Goal: Task Accomplishment & Management: Manage account settings

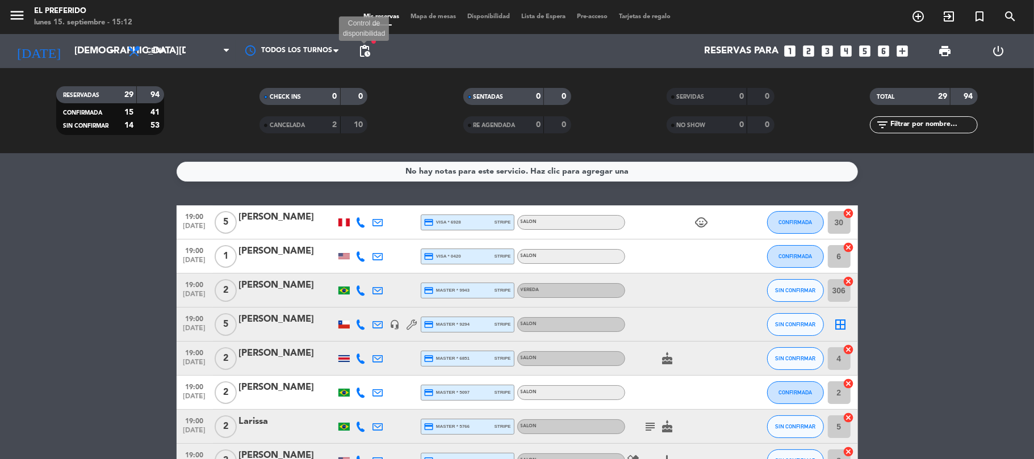
click at [366, 49] on span "pending_actions" at bounding box center [365, 51] width 14 height 14
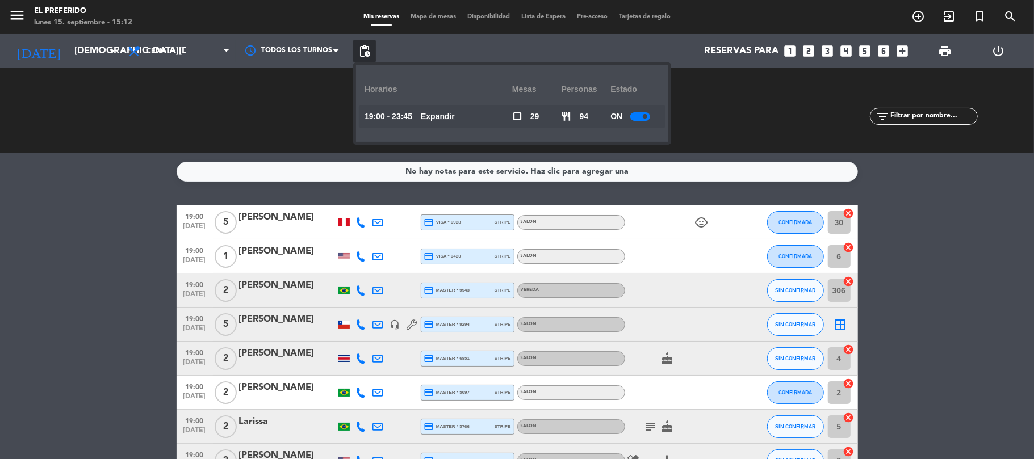
click at [450, 120] on u "Expandir" at bounding box center [438, 116] width 34 height 9
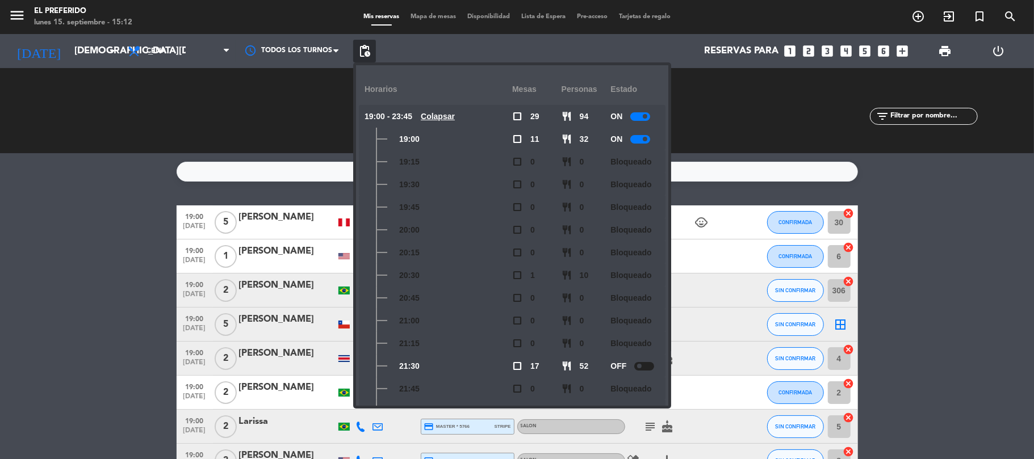
click at [98, 168] on service-notes "No hay notas para este servicio. Haz clic para agregar una" at bounding box center [517, 172] width 1034 height 20
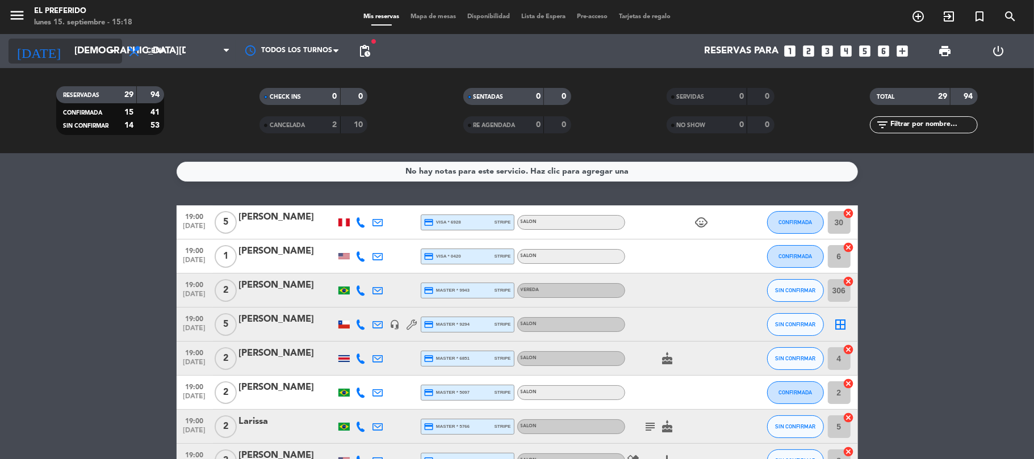
click at [102, 59] on input "[DEMOGRAPHIC_DATA][DATE]" at bounding box center [130, 51] width 123 height 22
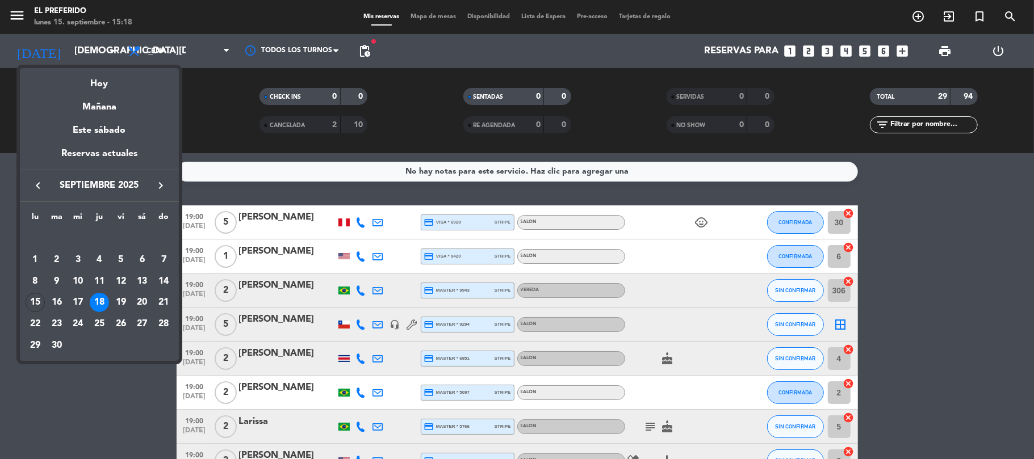
click at [167, 183] on button "keyboard_arrow_right" at bounding box center [160, 185] width 20 height 15
click at [84, 262] on div "1" at bounding box center [77, 259] width 19 height 19
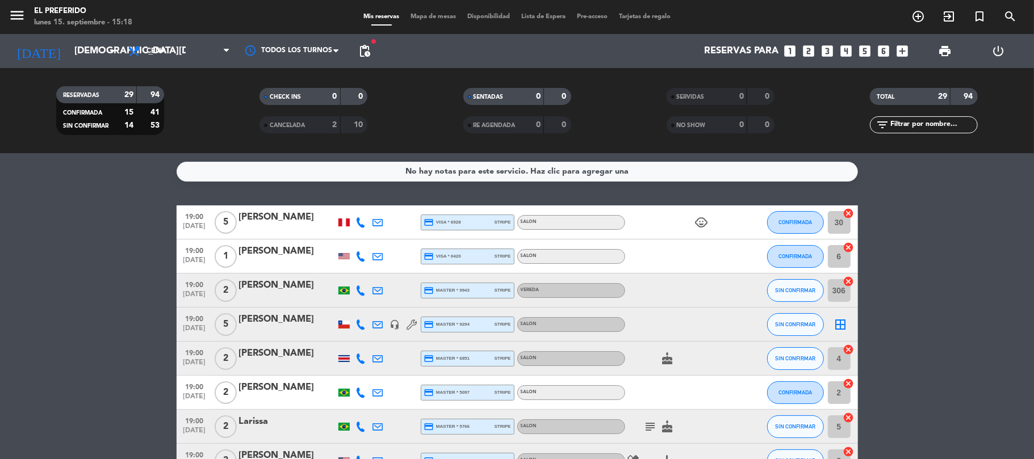
type input "[DATE]"
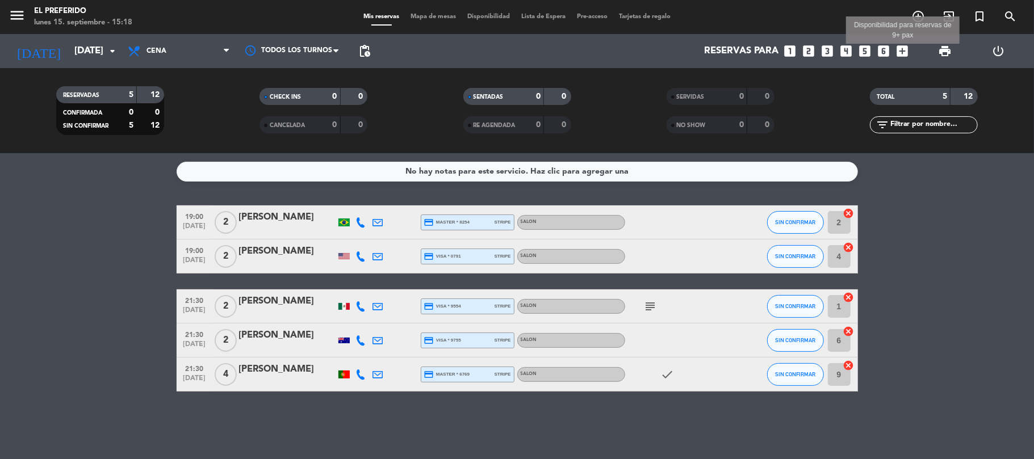
drag, startPoint x: 904, startPoint y: 49, endPoint x: 903, endPoint y: 69, distance: 19.9
click at [903, 48] on icon "add_box" at bounding box center [902, 51] width 15 height 15
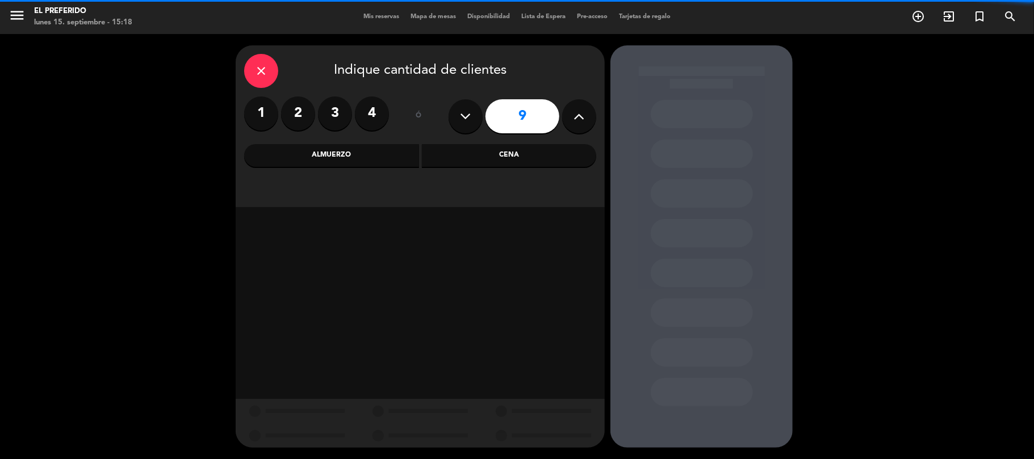
click at [485, 156] on div "Cena" at bounding box center [509, 155] width 175 height 23
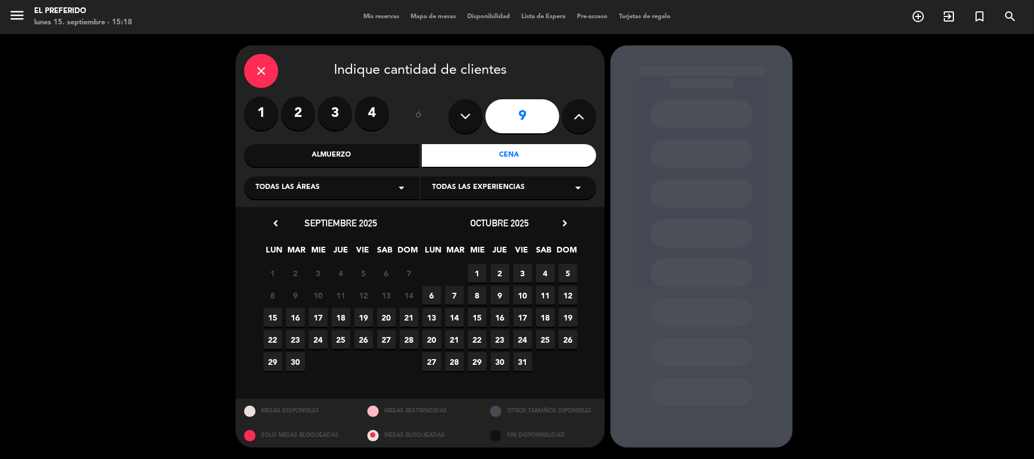
click at [481, 272] on span "1" at bounding box center [477, 273] width 19 height 19
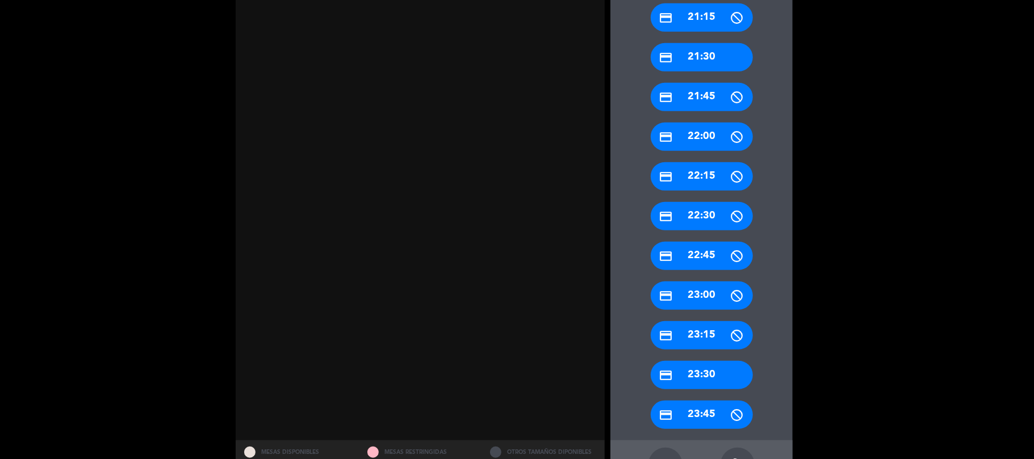
scroll to position [514, 0]
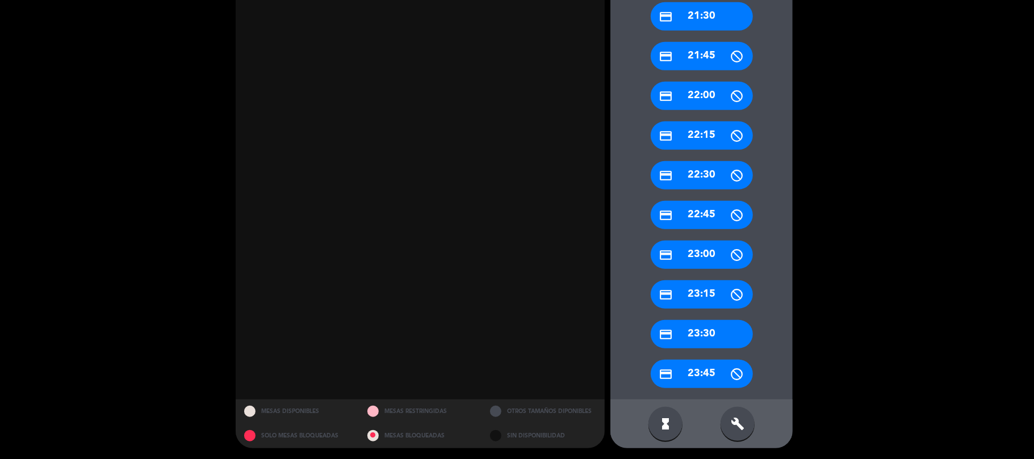
click at [727, 425] on div "build" at bounding box center [737, 424] width 34 height 34
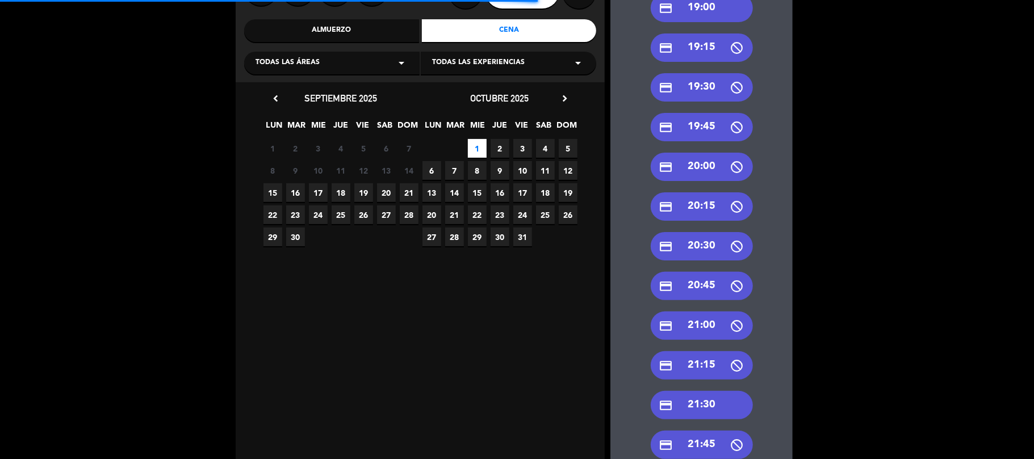
scroll to position [211, 0]
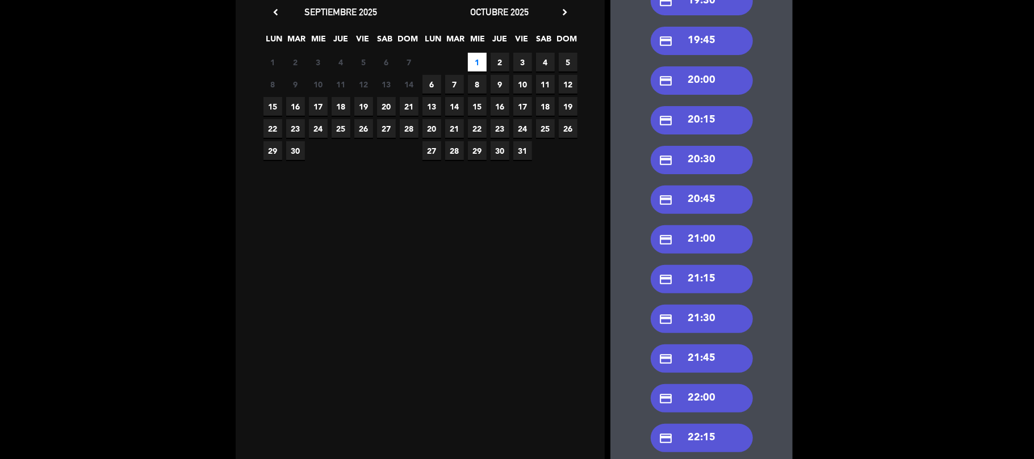
click at [723, 321] on div "credit_card 21:30" at bounding box center [702, 319] width 102 height 28
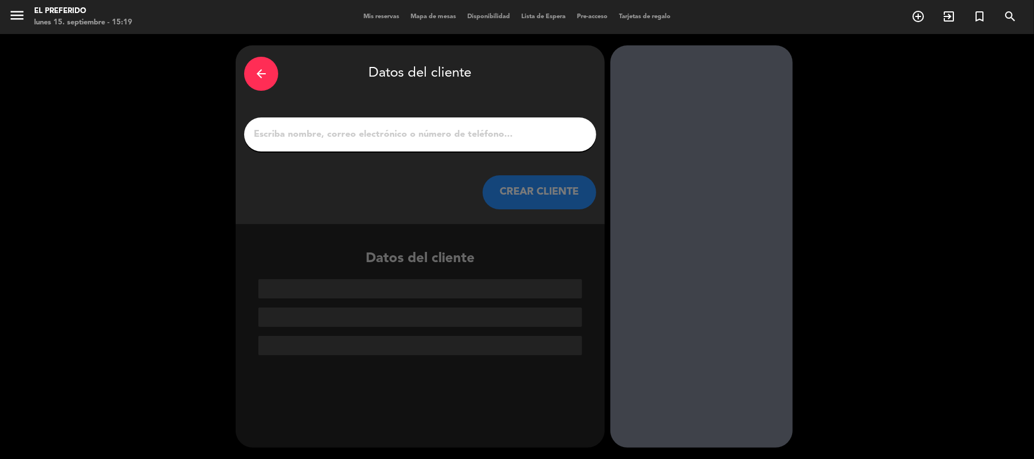
scroll to position [0, 0]
click at [460, 135] on input "1" at bounding box center [420, 135] width 335 height 16
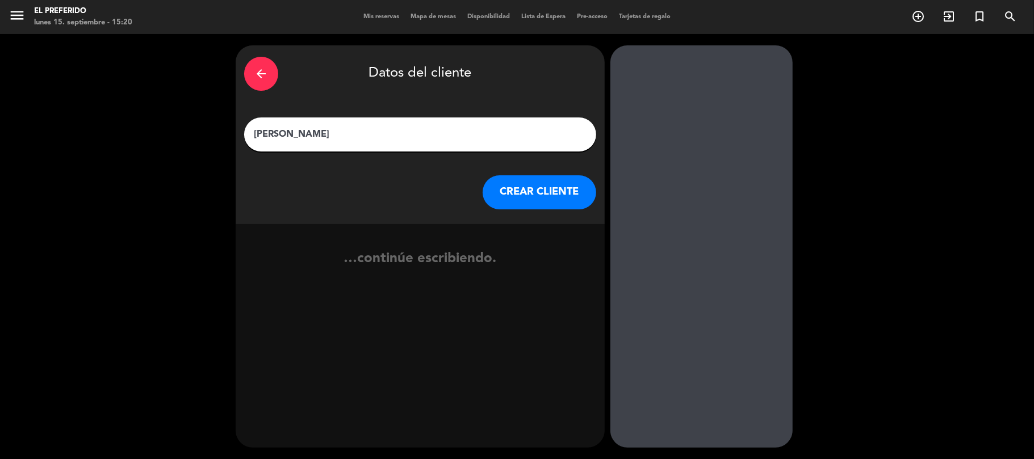
type input "[PERSON_NAME]"
click at [557, 176] on button "CREAR CLIENTE" at bounding box center [540, 192] width 114 height 34
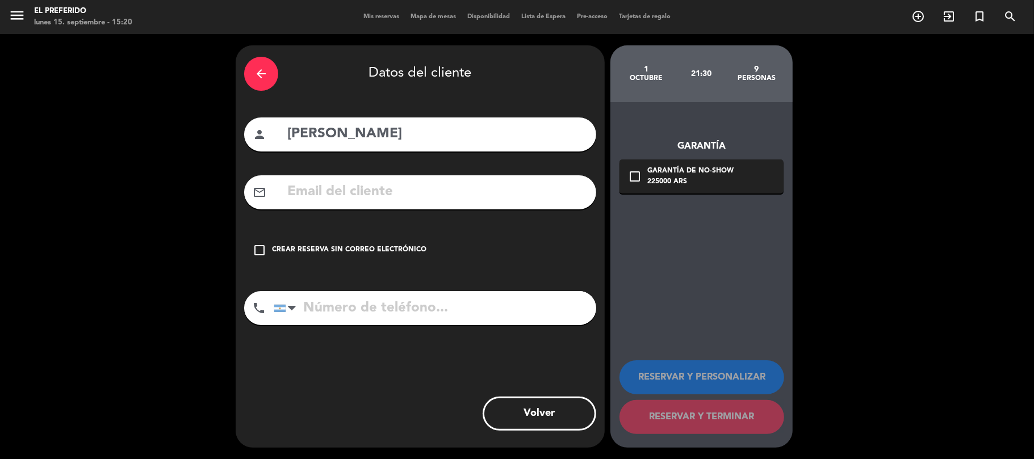
click at [382, 313] on input "tel" at bounding box center [435, 308] width 322 height 34
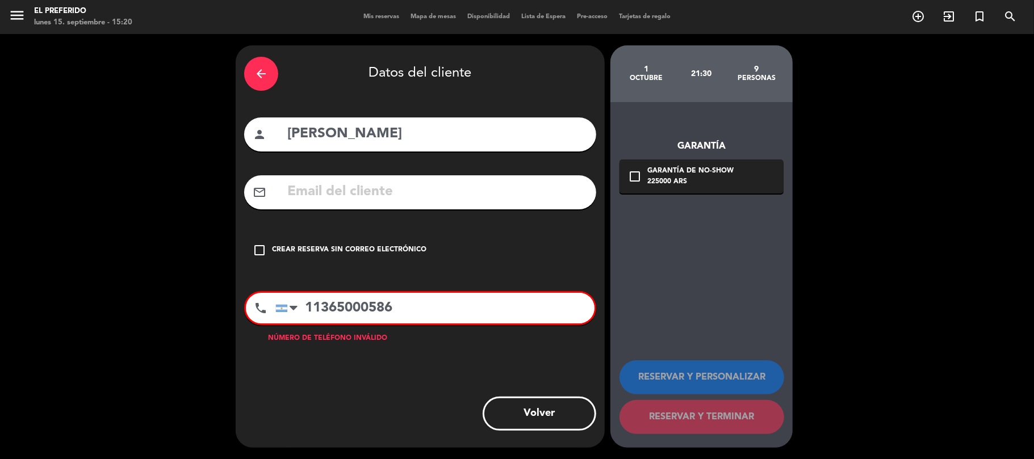
click at [307, 303] on input "11365000586" at bounding box center [434, 308] width 319 height 31
click at [352, 312] on input "11365000586" at bounding box center [434, 308] width 319 height 31
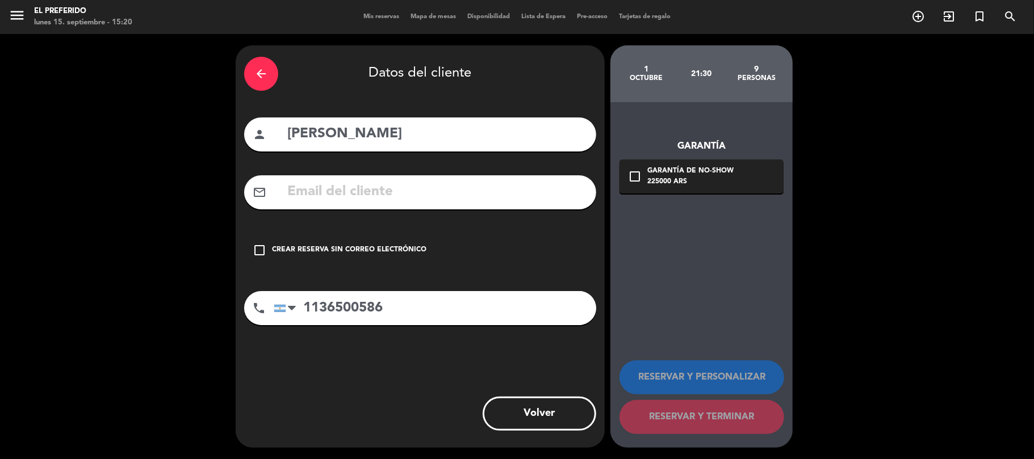
type input "1136500586"
click at [374, 196] on input "text" at bounding box center [436, 192] width 301 height 23
click at [631, 178] on icon "check_box_outline_blank" at bounding box center [635, 177] width 14 height 14
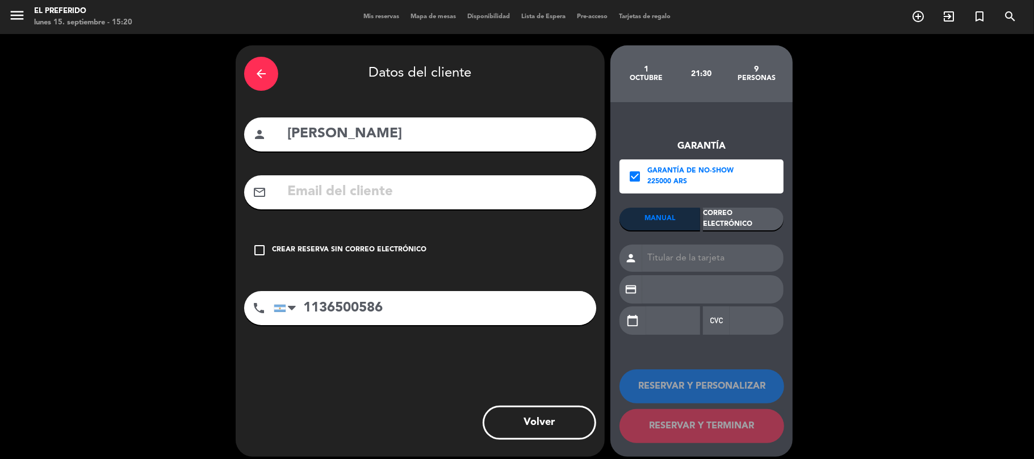
drag, startPoint x: 544, startPoint y: 193, endPoint x: 557, endPoint y: 195, distance: 13.3
click at [544, 193] on input "text" at bounding box center [436, 192] width 301 height 23
drag, startPoint x: 748, startPoint y: 215, endPoint x: 663, endPoint y: 215, distance: 85.2
click at [746, 215] on div "Correo Electrónico" at bounding box center [743, 219] width 81 height 23
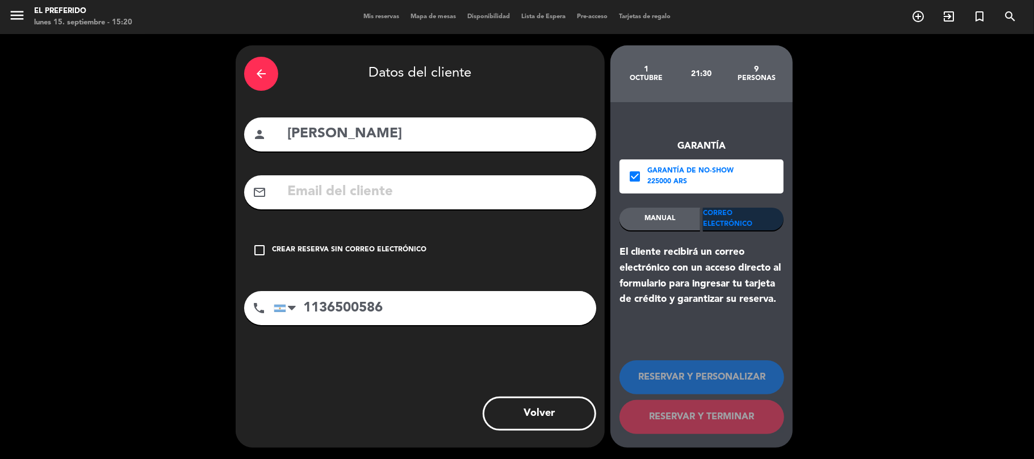
click at [539, 188] on input "text" at bounding box center [436, 192] width 301 height 23
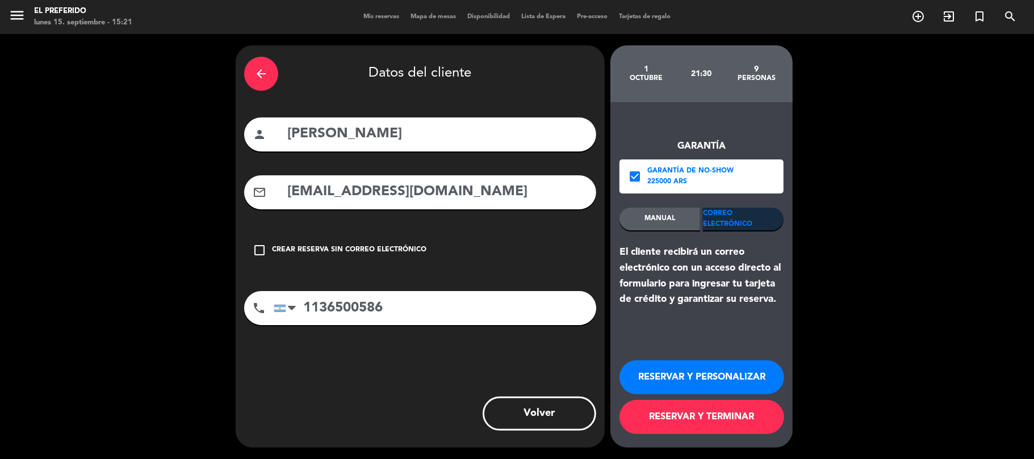
type input "[EMAIL_ADDRESS][DOMAIN_NAME]"
click at [723, 377] on button "RESERVAR Y PERSONALIZAR" at bounding box center [701, 377] width 165 height 34
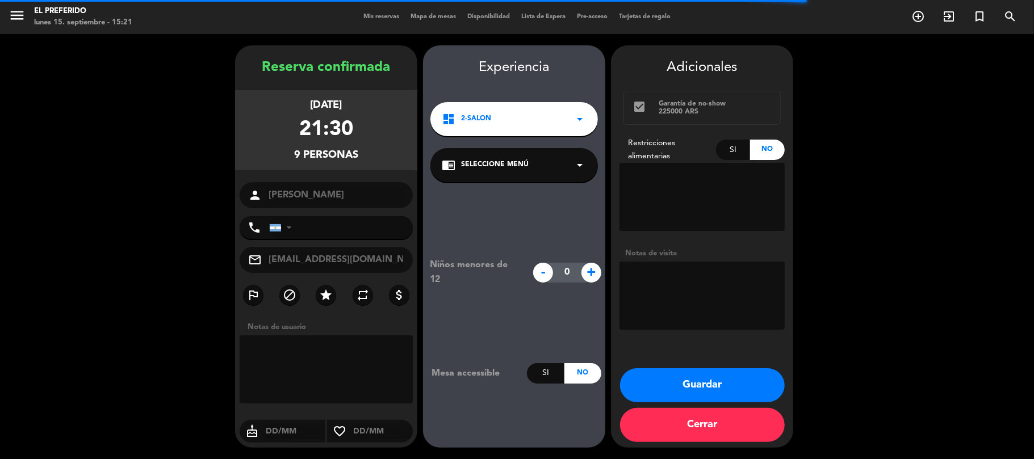
type input "[PHONE_NUMBER]"
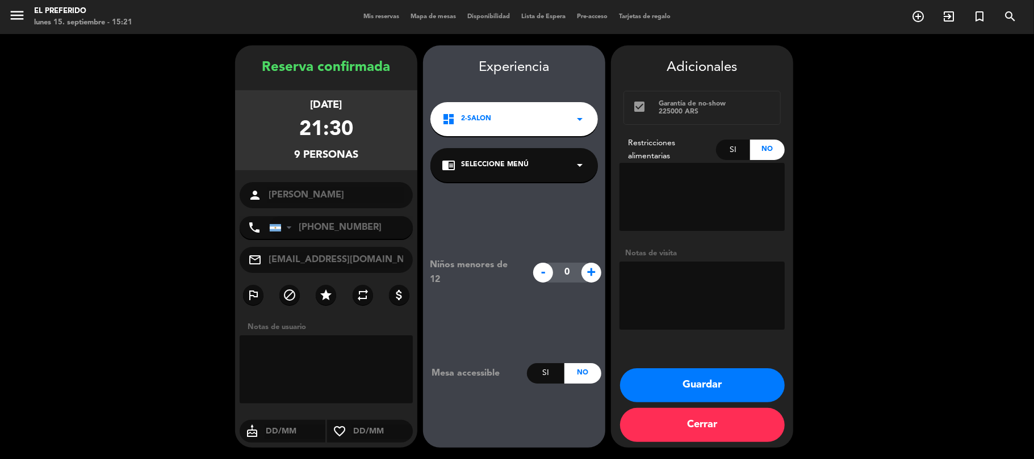
click at [752, 378] on button "Guardar" at bounding box center [702, 385] width 165 height 34
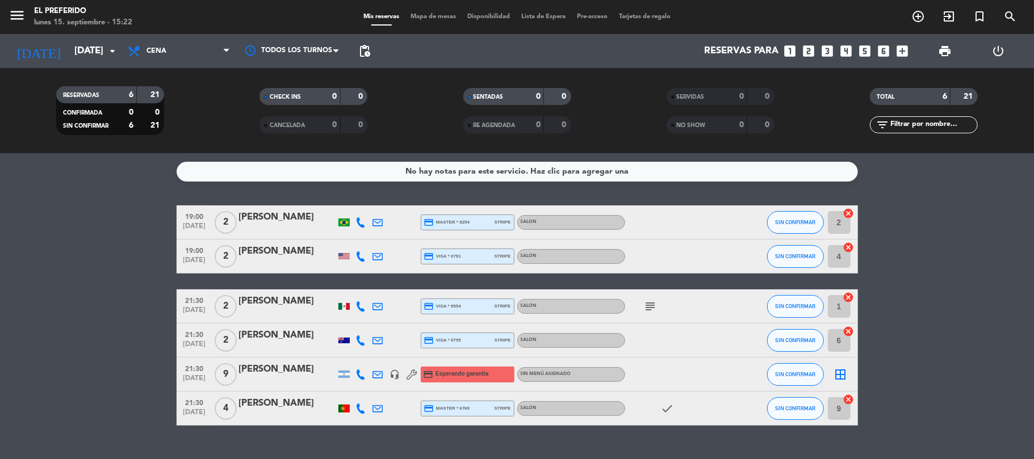
click at [274, 375] on div "[PERSON_NAME]" at bounding box center [287, 369] width 97 height 15
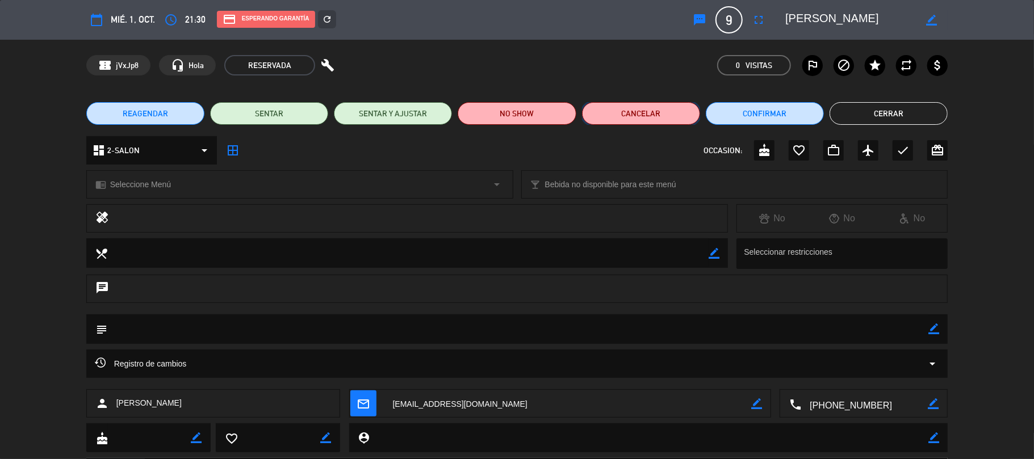
click at [670, 119] on button "Cancelar" at bounding box center [641, 113] width 118 height 23
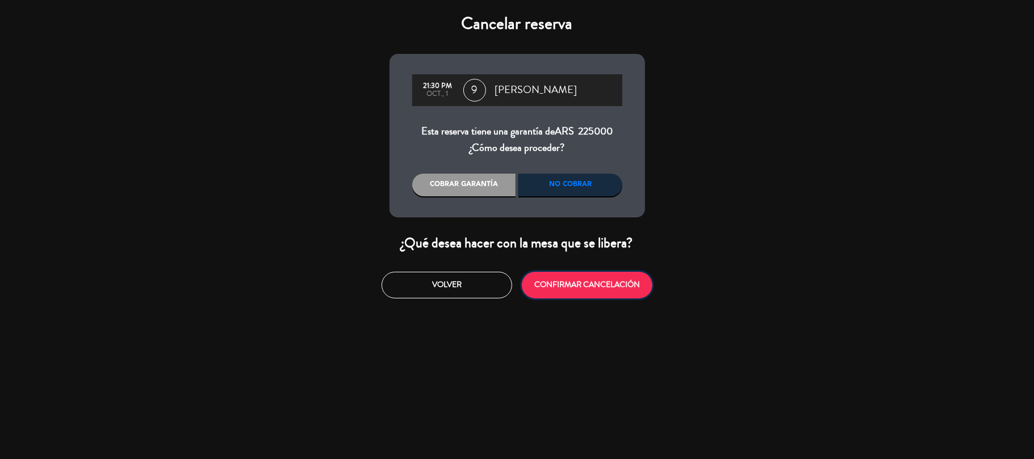
click at [564, 289] on button "CONFIRMAR CANCELACIÓN" at bounding box center [587, 285] width 131 height 27
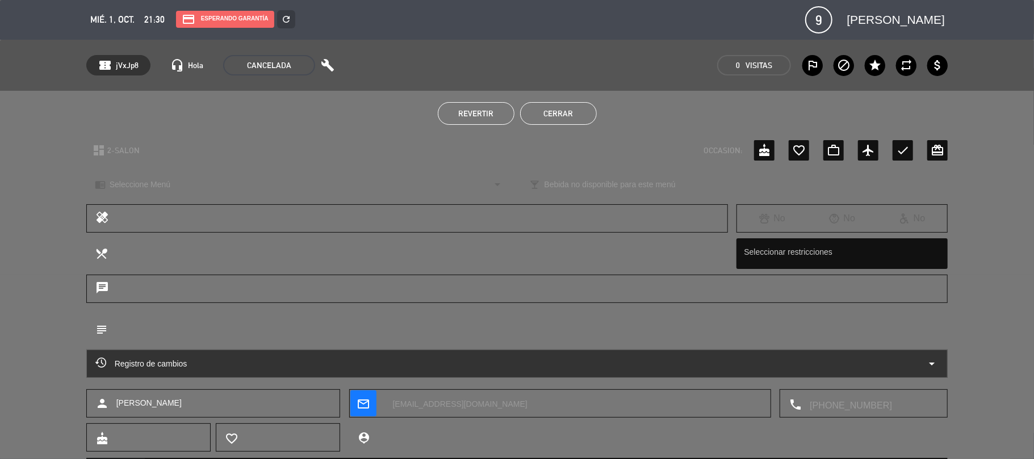
click at [532, 114] on button "Cerrar" at bounding box center [558, 113] width 77 height 23
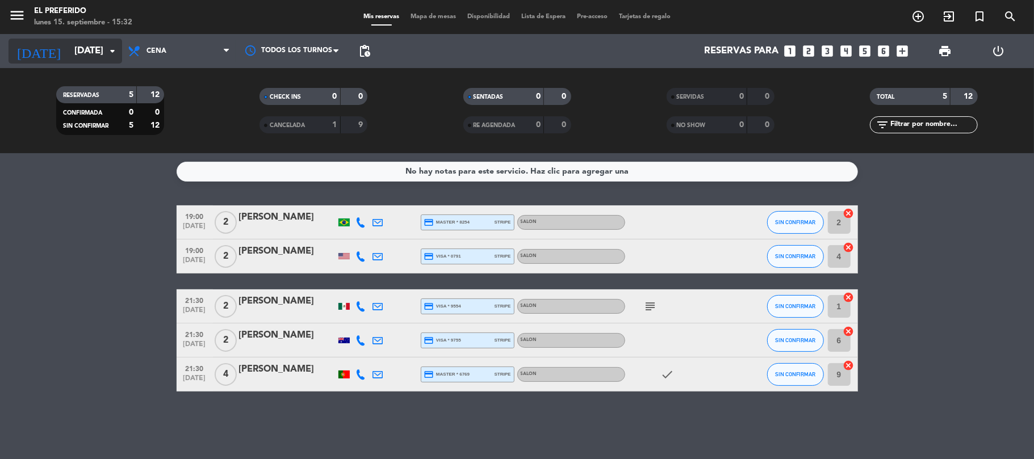
click at [99, 51] on input "[DATE]" at bounding box center [130, 51] width 123 height 22
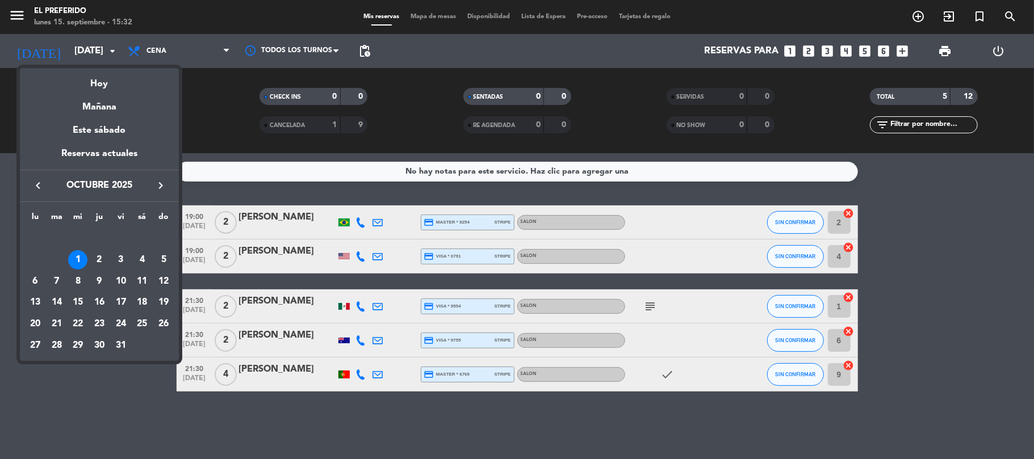
click at [41, 190] on icon "keyboard_arrow_left" at bounding box center [38, 186] width 14 height 14
click at [161, 327] on div "28" at bounding box center [163, 323] width 19 height 19
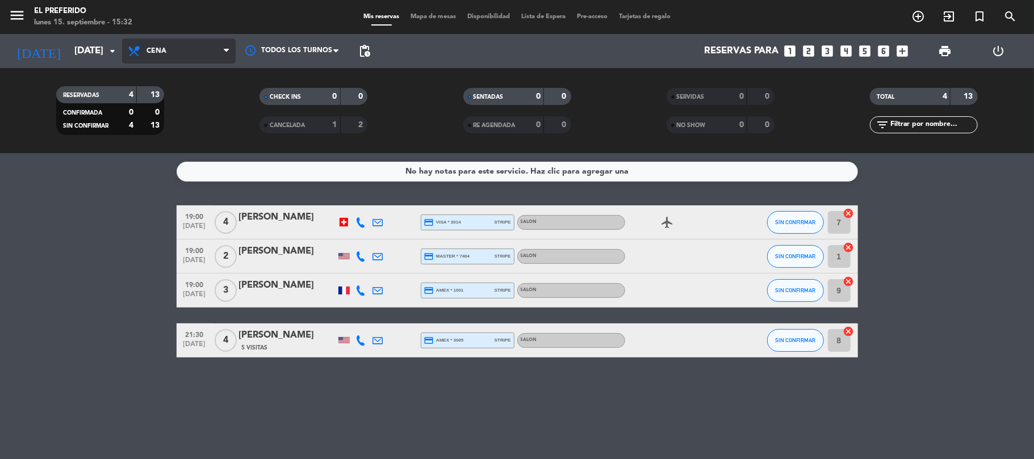
click at [175, 49] on span "Cena" at bounding box center [179, 51] width 114 height 25
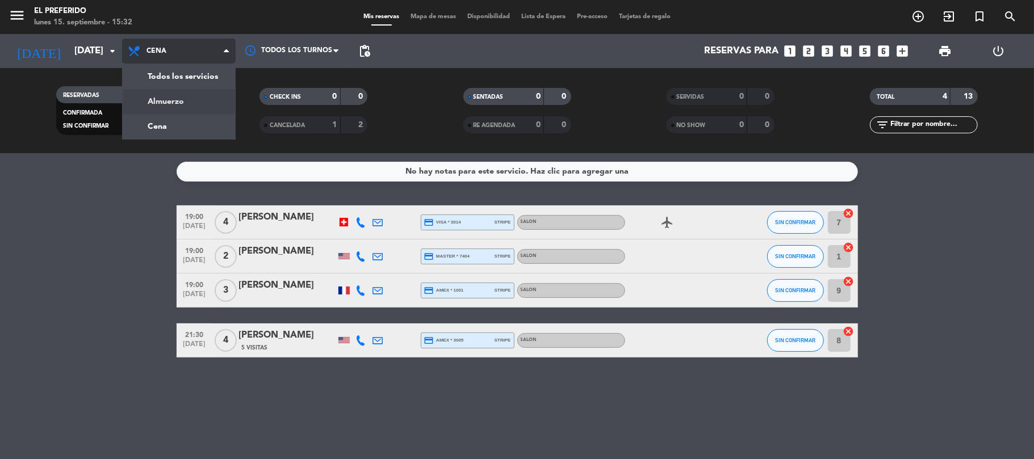
click at [196, 103] on div "menu El Preferido [DATE] 15. septiembre - 15:32 Mis reservas Mapa de mesas Disp…" at bounding box center [517, 76] width 1034 height 153
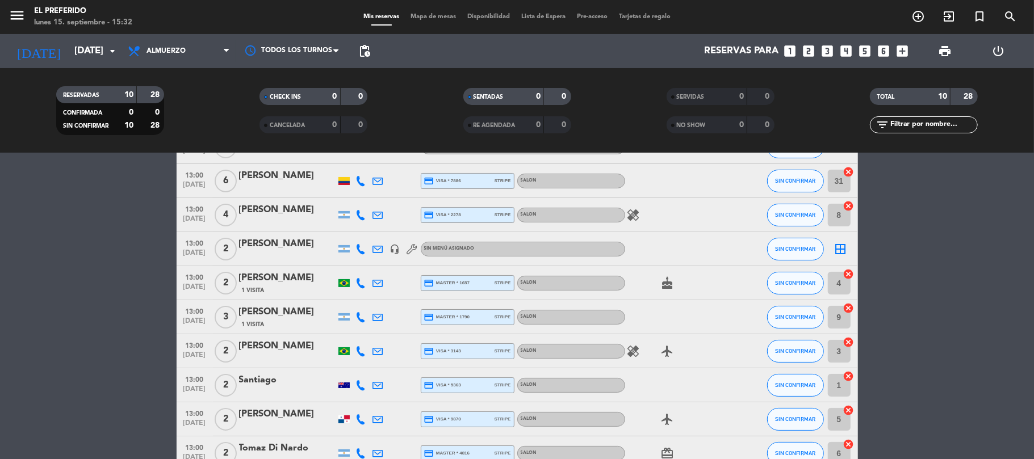
scroll to position [143, 0]
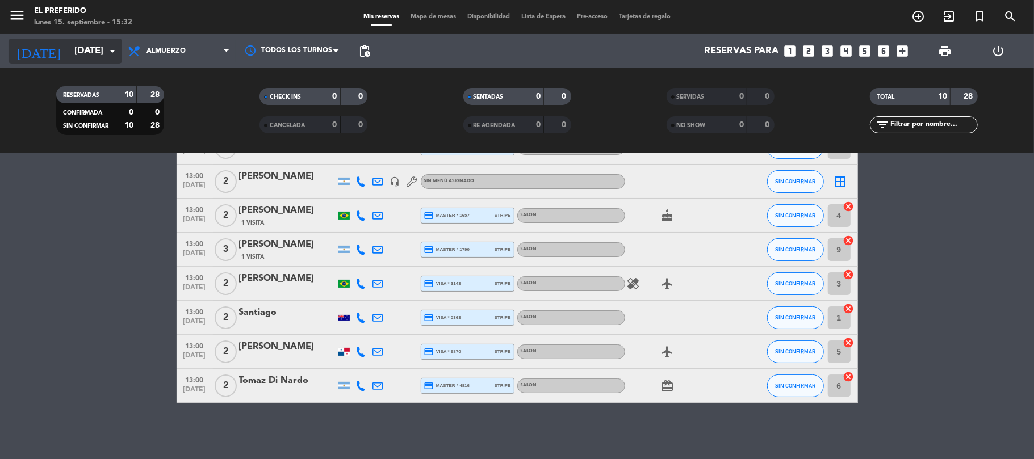
click at [95, 51] on input "[DATE]" at bounding box center [130, 51] width 123 height 22
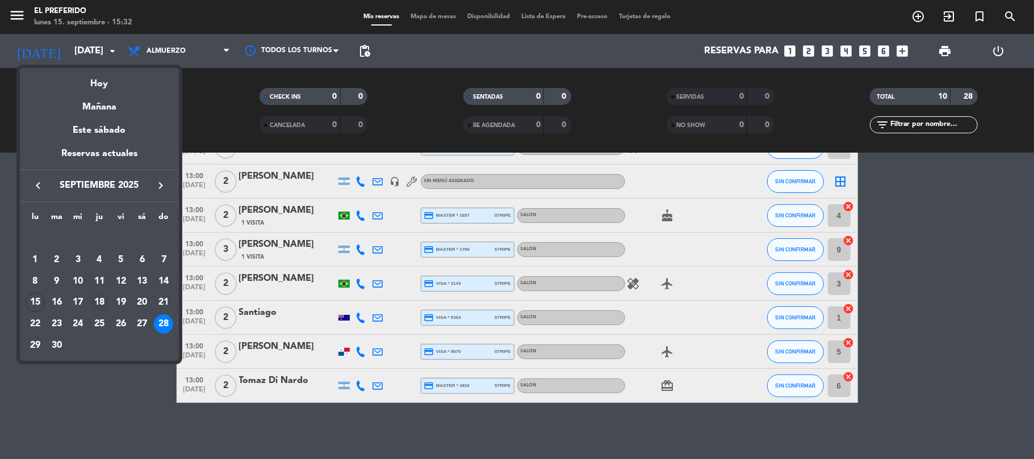
click at [101, 303] on div "18" at bounding box center [99, 302] width 19 height 19
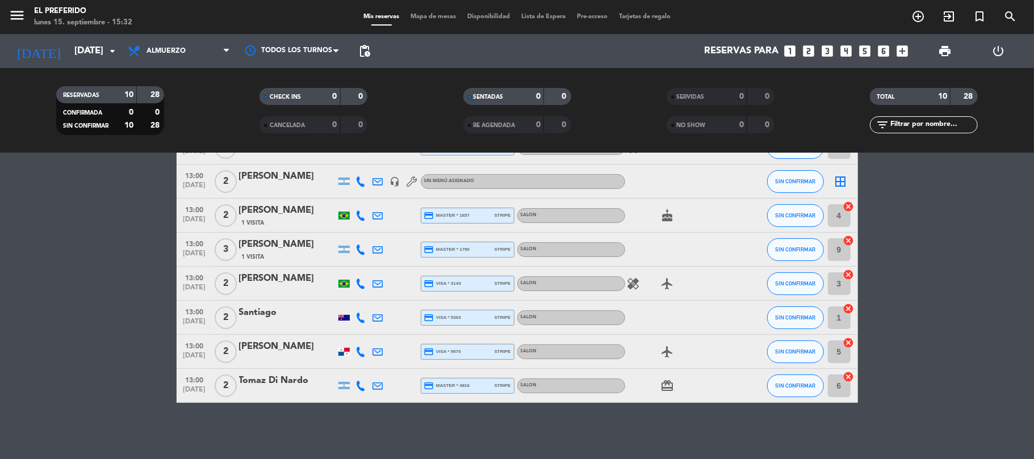
type input "[DEMOGRAPHIC_DATA][DATE]"
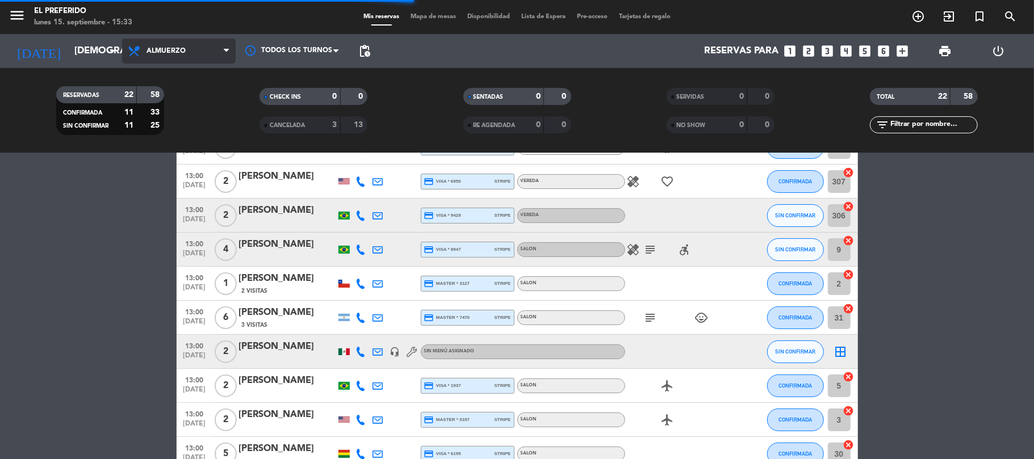
click at [173, 53] on span "Almuerzo" at bounding box center [165, 51] width 39 height 8
click at [191, 118] on div "menu El Preferido [DATE] 15. septiembre - 15:33 Mis reservas Mapa de mesas Disp…" at bounding box center [517, 76] width 1034 height 153
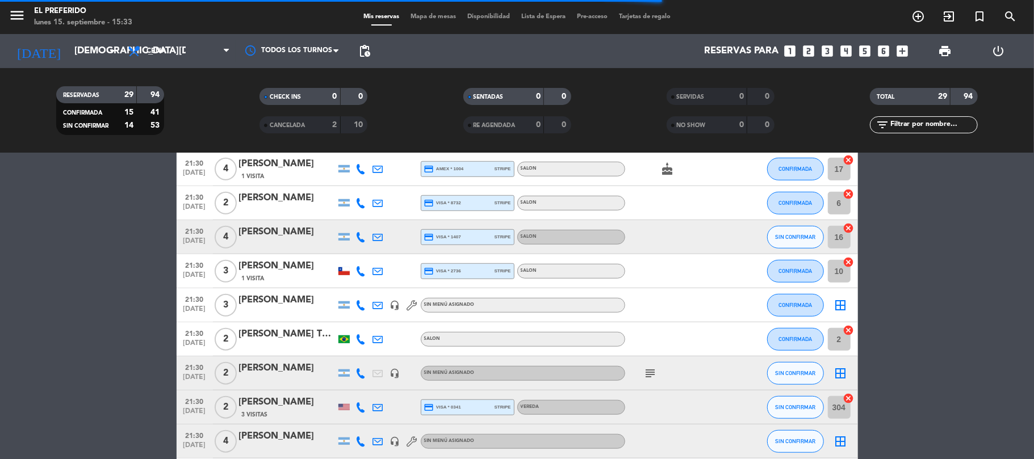
scroll to position [748, 0]
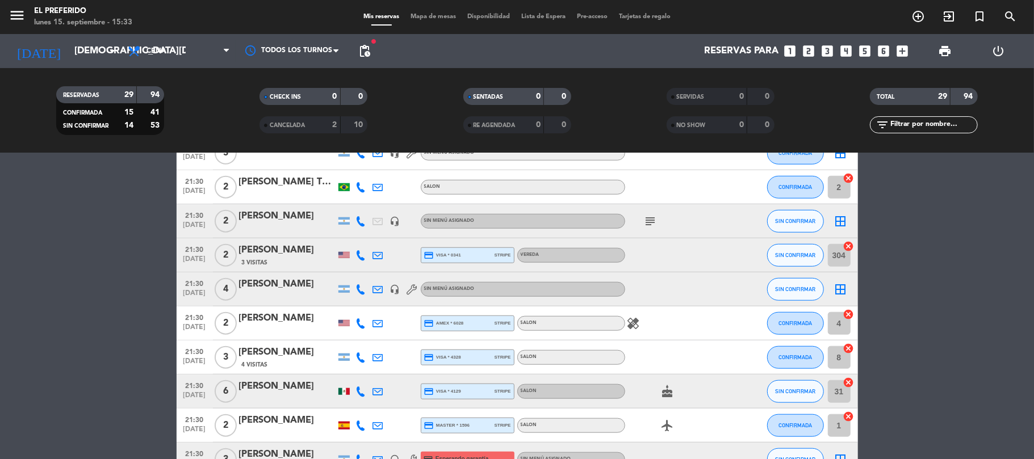
click at [293, 290] on div "[PERSON_NAME]" at bounding box center [287, 284] width 97 height 15
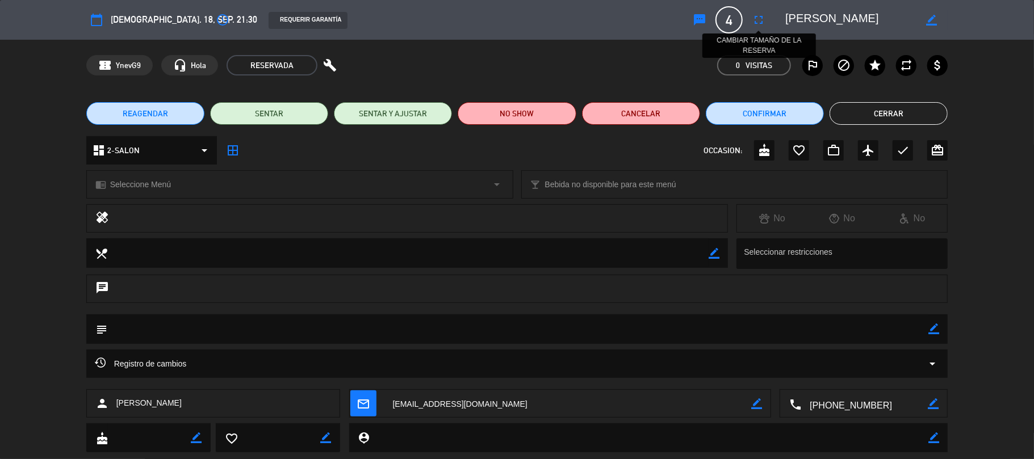
click at [757, 20] on icon "fullscreen" at bounding box center [759, 20] width 14 height 14
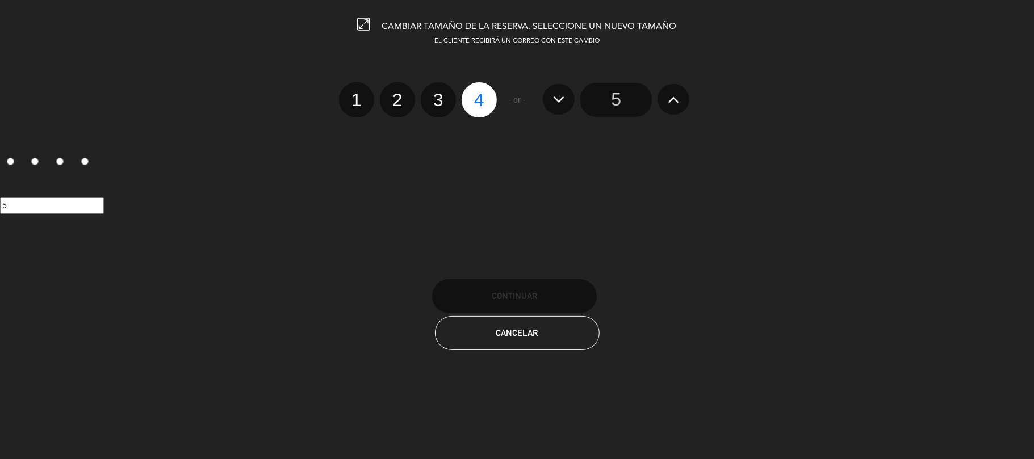
click at [666, 102] on button at bounding box center [673, 99] width 32 height 31
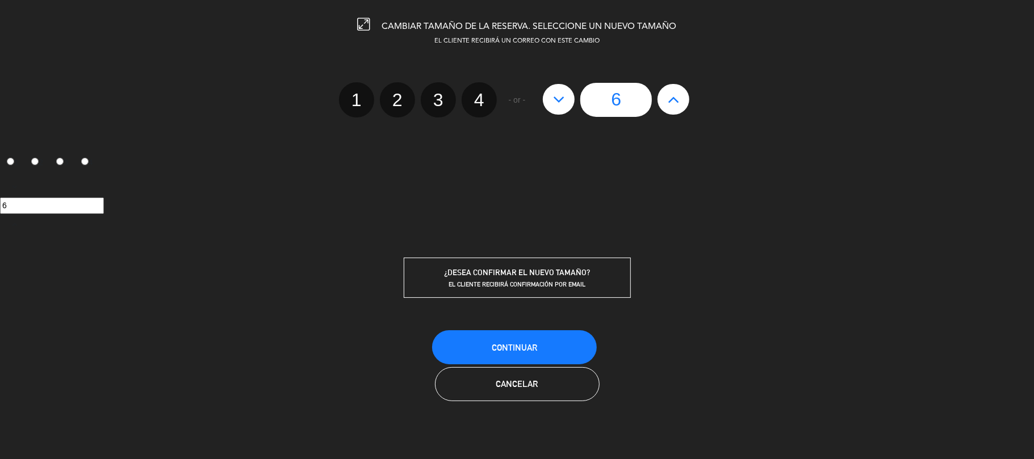
click at [670, 101] on icon at bounding box center [674, 99] width 12 height 18
type input "7"
click at [579, 388] on button "Cancelar" at bounding box center [517, 384] width 165 height 34
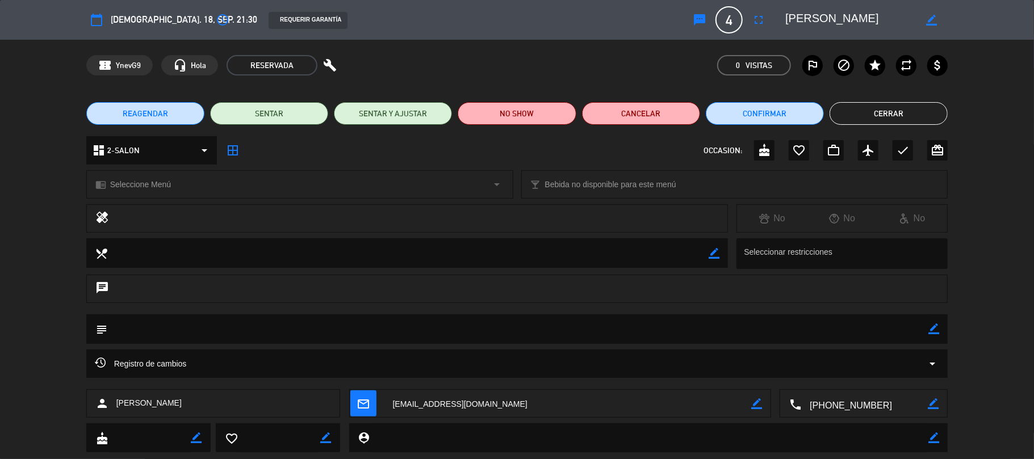
click at [889, 103] on button "Cerrar" at bounding box center [888, 113] width 118 height 23
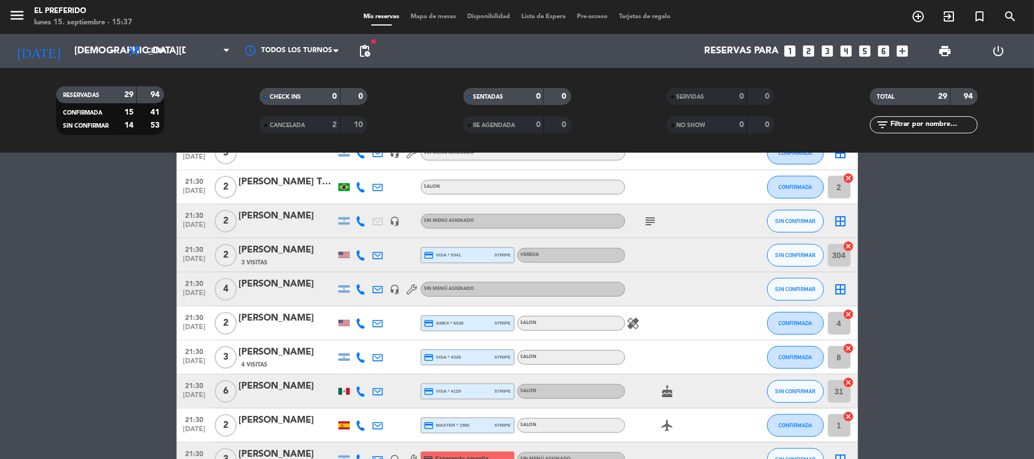
click at [272, 293] on div at bounding box center [287, 296] width 97 height 9
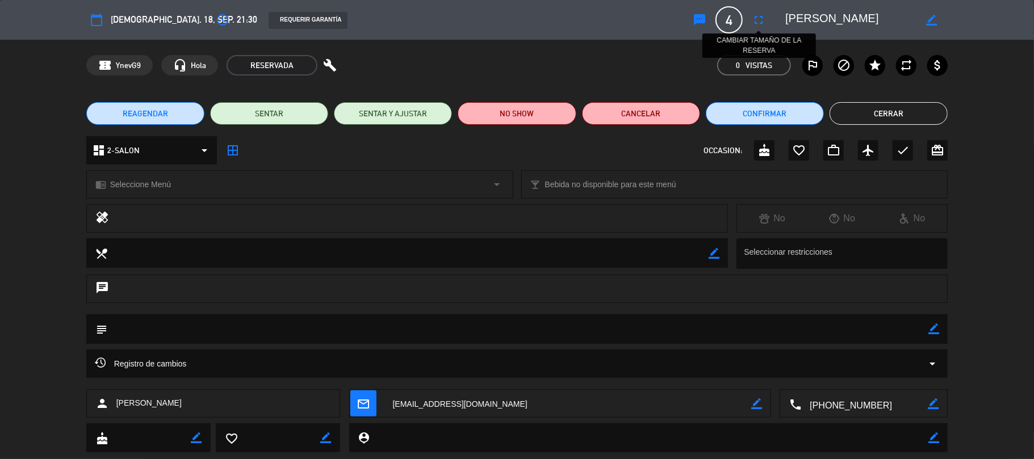
click at [756, 18] on icon "fullscreen" at bounding box center [759, 20] width 14 height 14
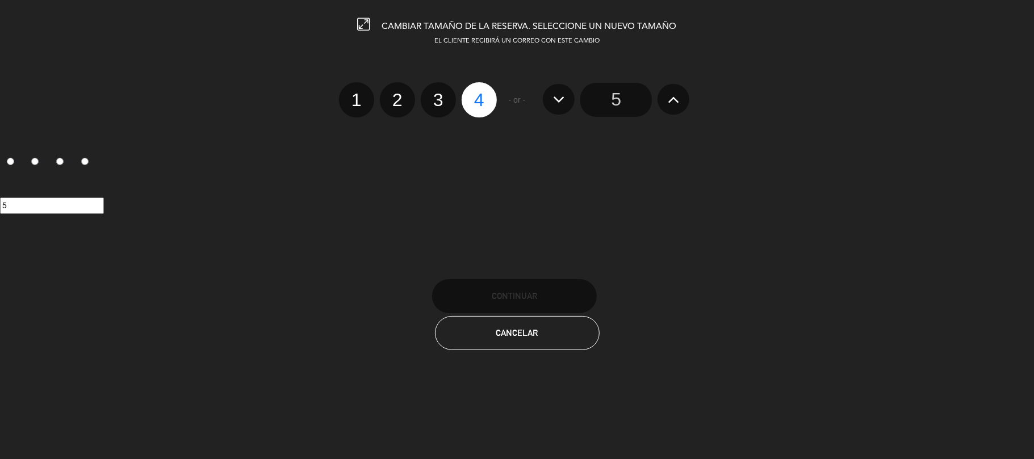
click at [670, 100] on icon at bounding box center [674, 99] width 12 height 18
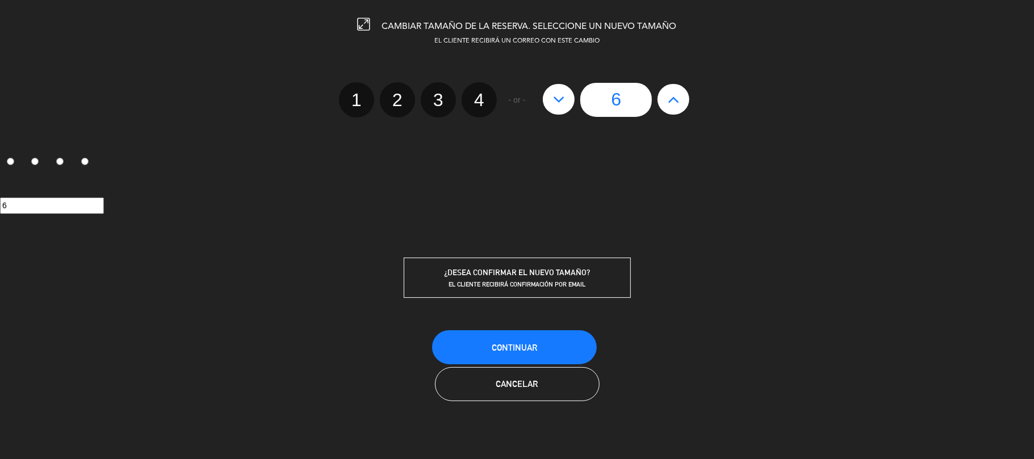
click at [670, 100] on icon at bounding box center [674, 99] width 12 height 18
type input "7"
click at [523, 347] on span "Continuar" at bounding box center [514, 348] width 45 height 10
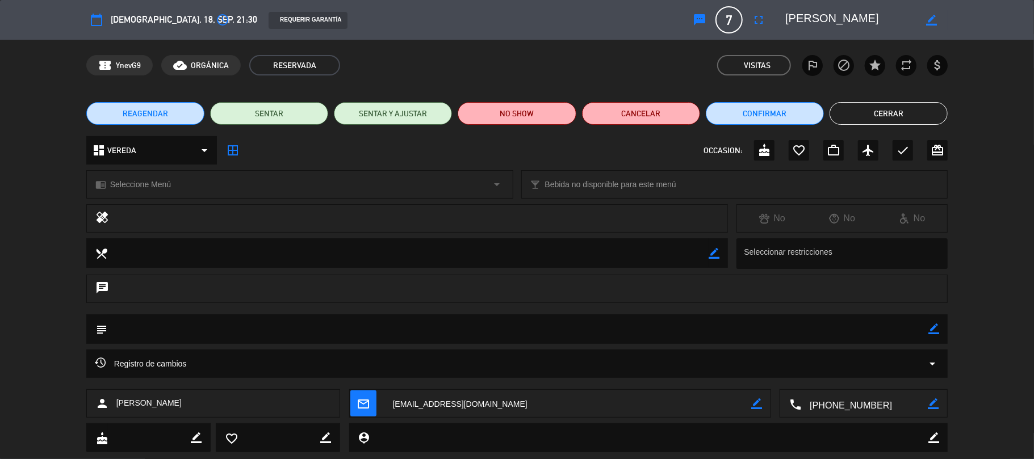
click at [888, 108] on button "Cerrar" at bounding box center [888, 113] width 118 height 23
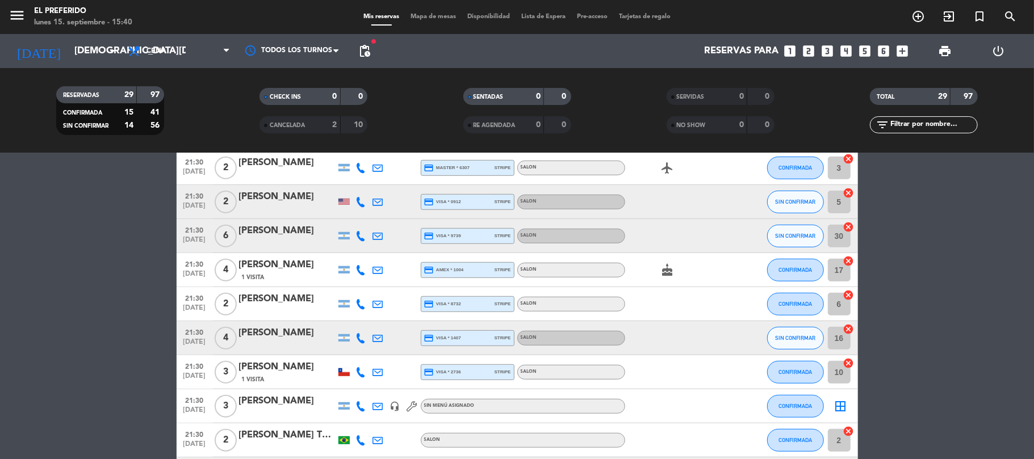
scroll to position [446, 0]
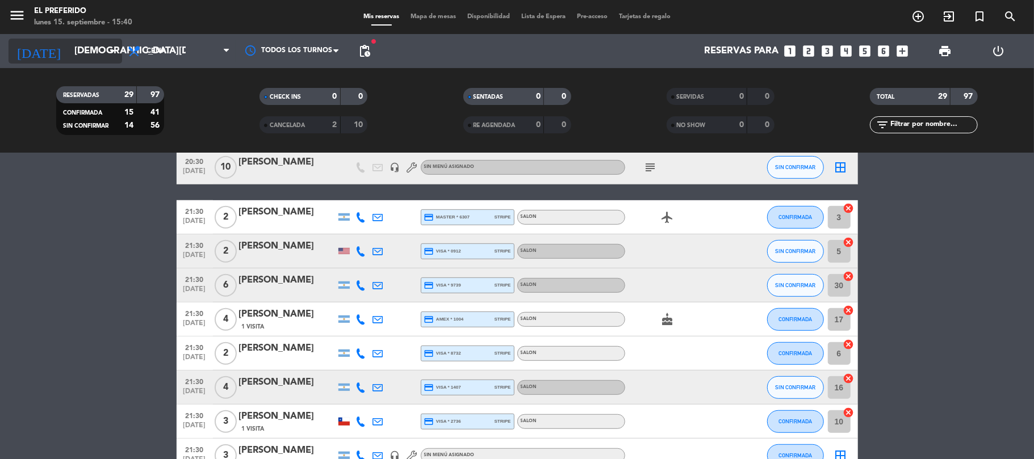
click at [94, 51] on input "[DEMOGRAPHIC_DATA][DATE]" at bounding box center [130, 51] width 123 height 22
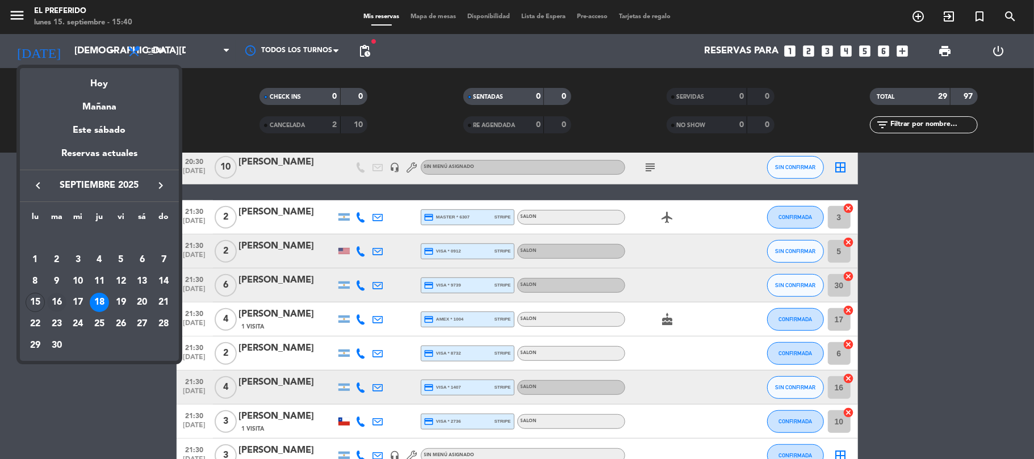
click at [59, 305] on div "16" at bounding box center [56, 302] width 19 height 19
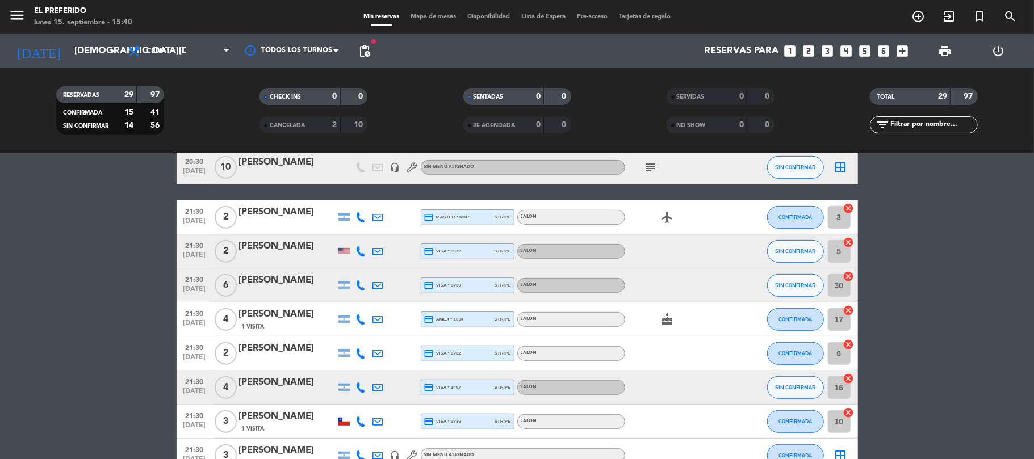
type input "[DATE]"
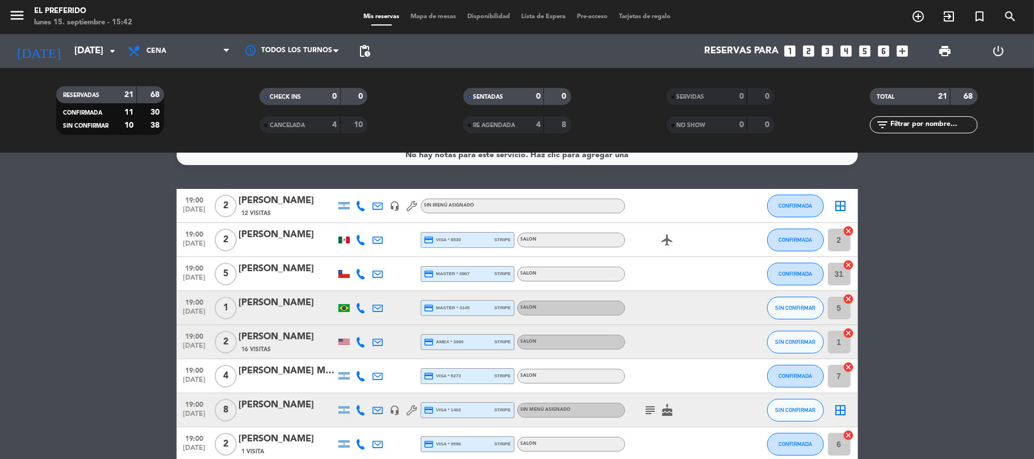
scroll to position [0, 0]
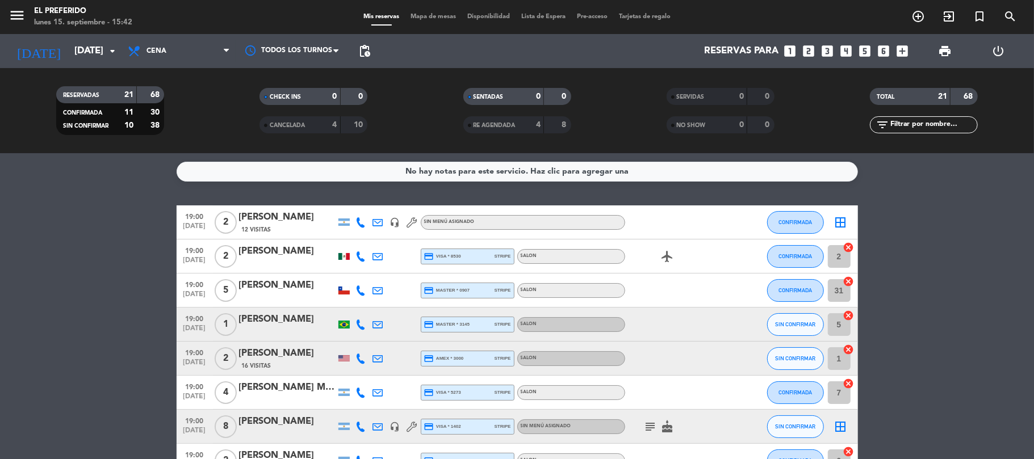
click at [280, 221] on div "[PERSON_NAME]" at bounding box center [287, 217] width 97 height 15
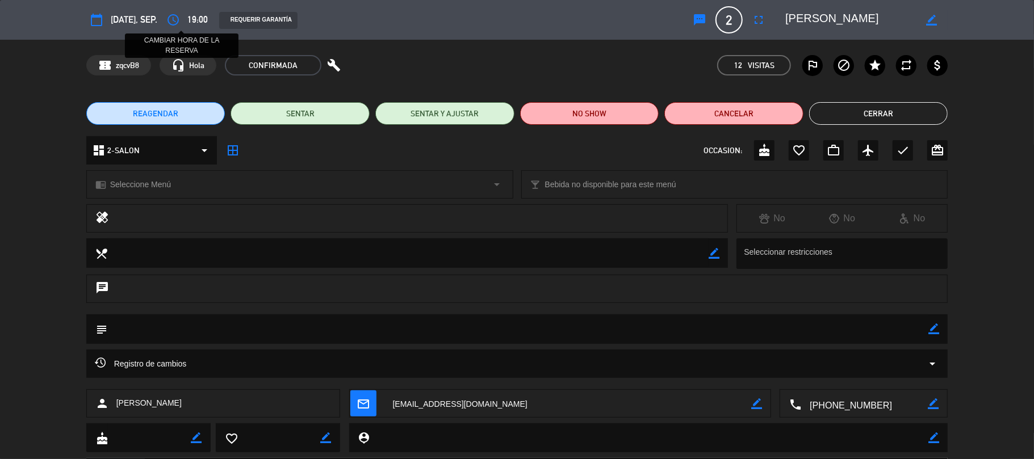
click at [180, 25] on icon "access_time" at bounding box center [173, 20] width 14 height 14
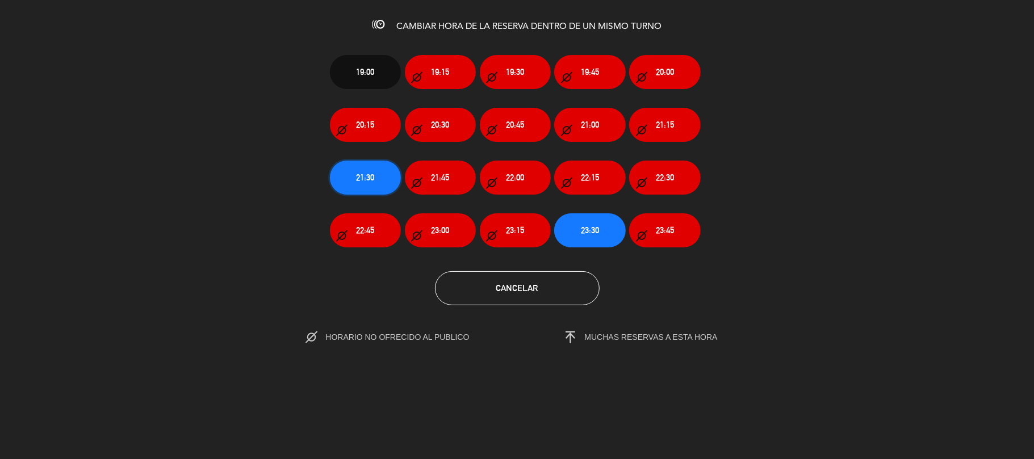
click at [382, 178] on button "21:30" at bounding box center [365, 178] width 71 height 34
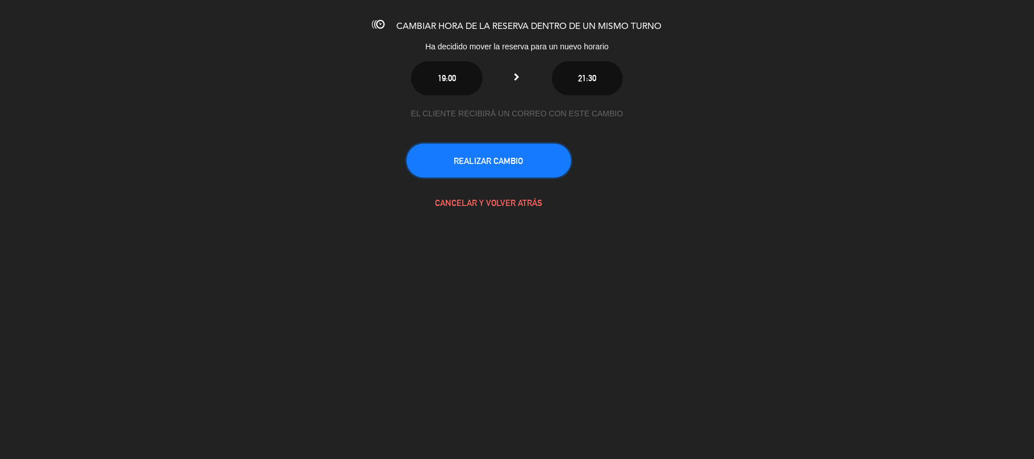
click at [519, 167] on button "REALIZAR CAMBIO" at bounding box center [488, 161] width 165 height 34
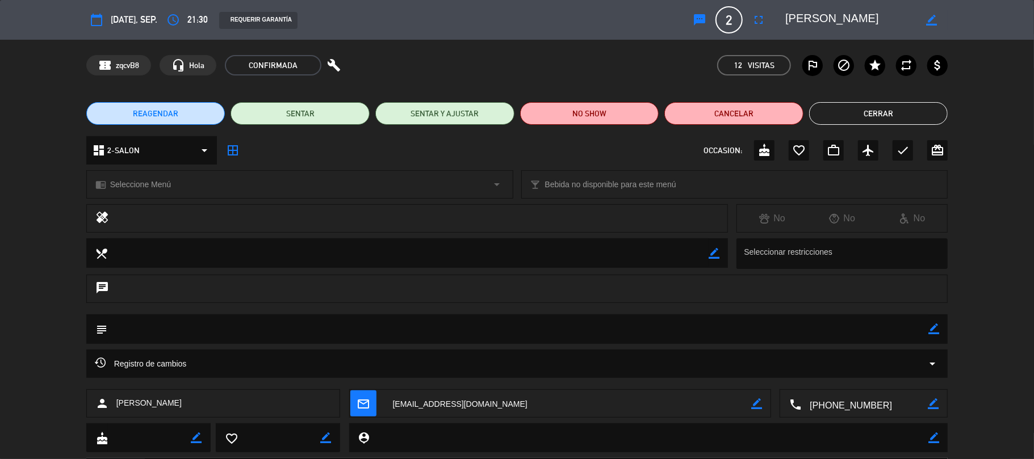
click at [845, 117] on button "Cerrar" at bounding box center [878, 113] width 139 height 23
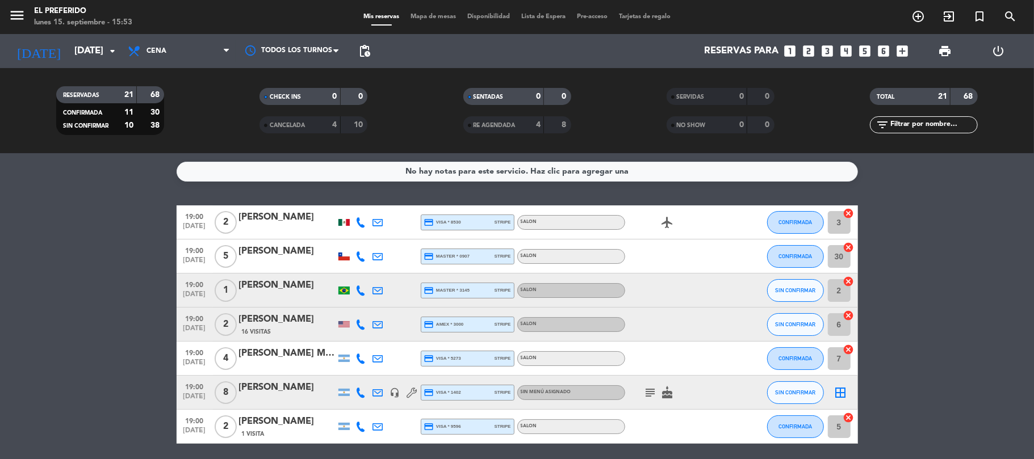
click at [843, 48] on icon "looks_4" at bounding box center [846, 51] width 15 height 15
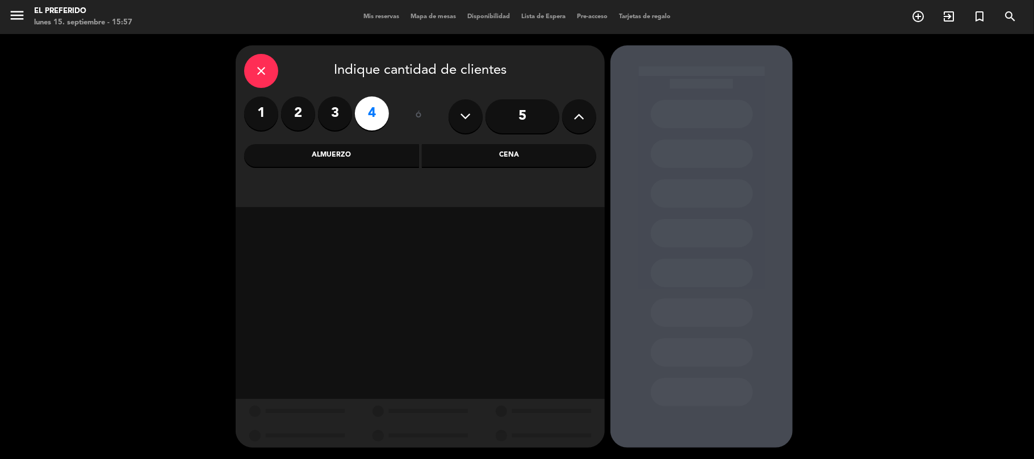
click at [263, 62] on div "close" at bounding box center [261, 71] width 34 height 34
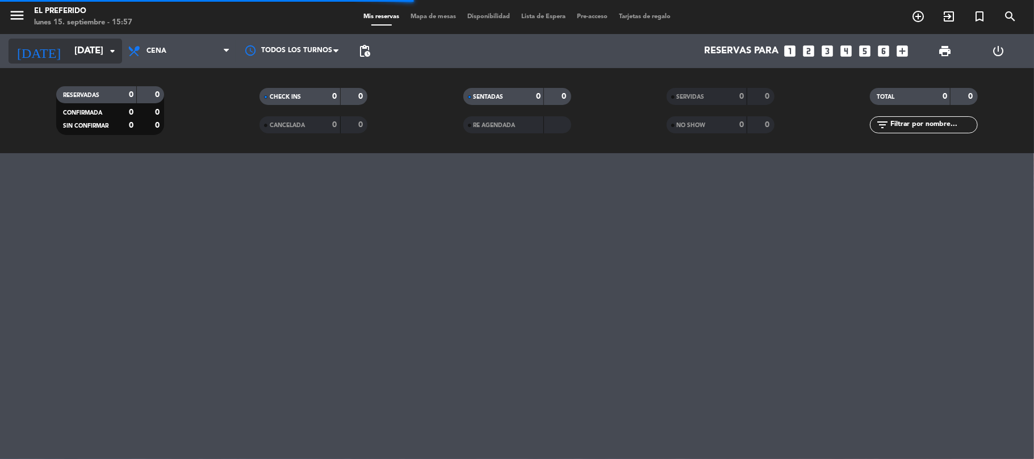
click at [114, 51] on icon "arrow_drop_down" at bounding box center [113, 51] width 14 height 14
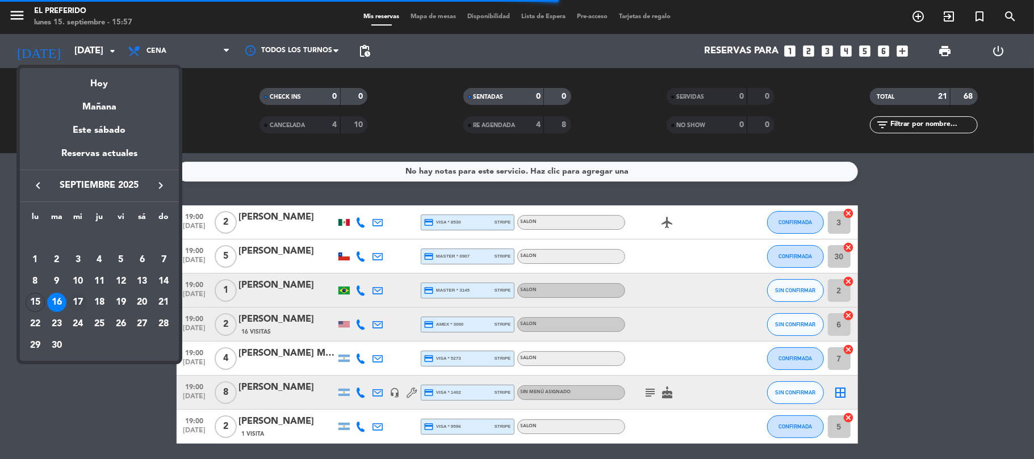
click at [75, 297] on div "17" at bounding box center [77, 302] width 19 height 19
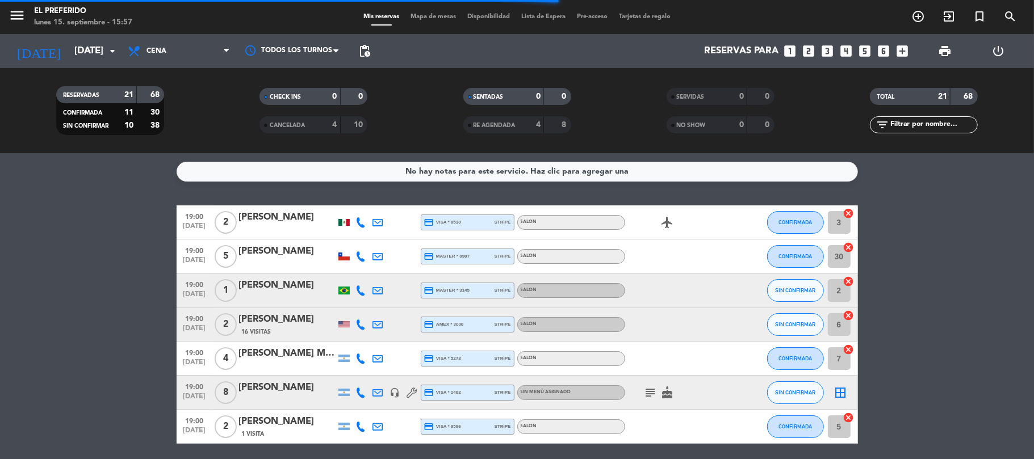
type input "[DATE]"
click at [187, 59] on span "Cena" at bounding box center [179, 51] width 114 height 25
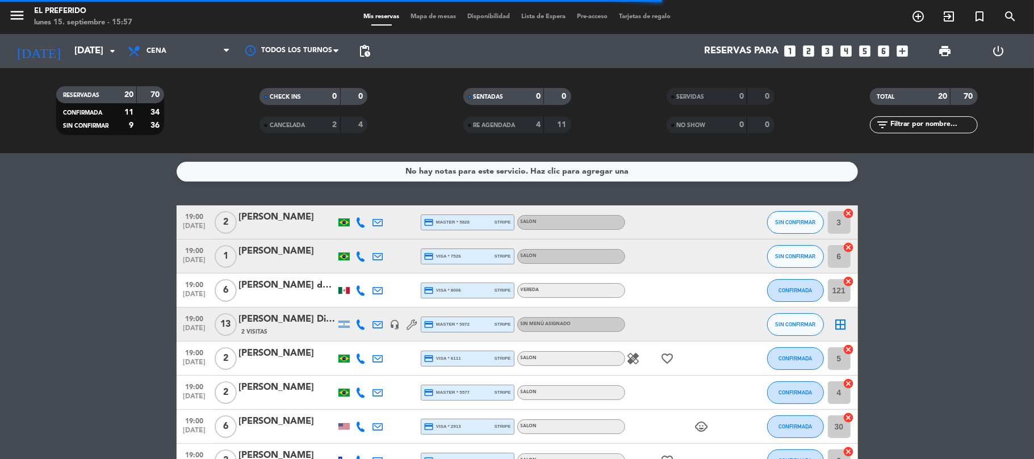
click at [199, 98] on filter-checkbox "RESERVADAS 20 70 CONFIRMADA 11 34 SIN CONFIRMAR 9 36" at bounding box center [110, 110] width 203 height 49
click at [216, 58] on span "Cena" at bounding box center [179, 51] width 114 height 25
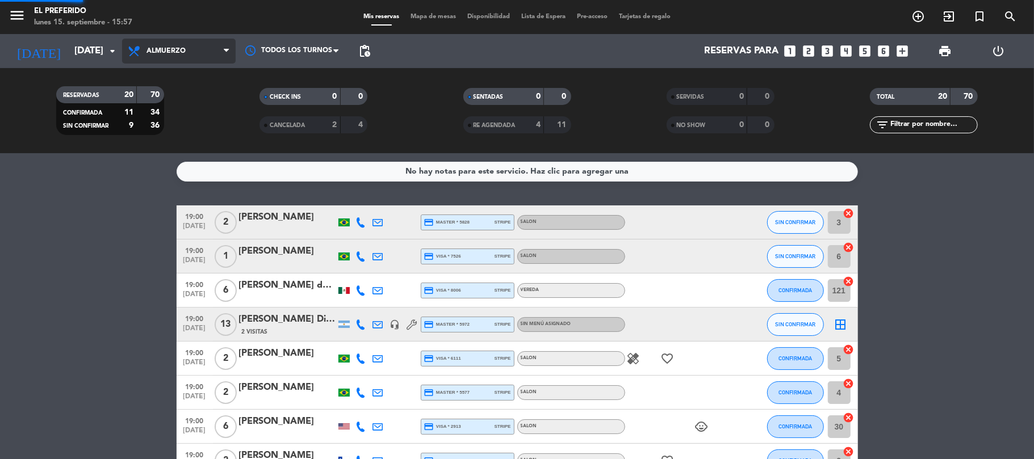
click at [206, 102] on div "menu El Preferido [DATE] 15. septiembre - 15:57 Mis reservas Mapa de mesas Disp…" at bounding box center [517, 76] width 1034 height 153
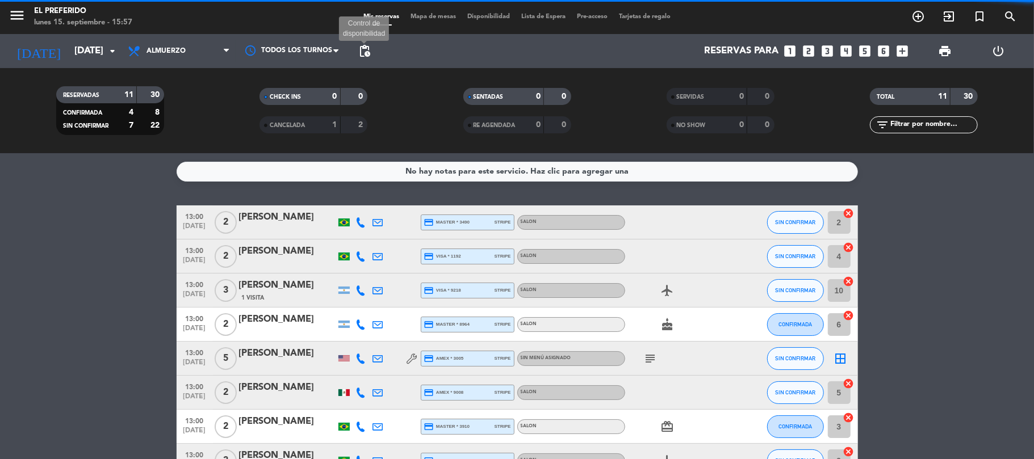
click at [362, 53] on span "pending_actions" at bounding box center [365, 51] width 14 height 14
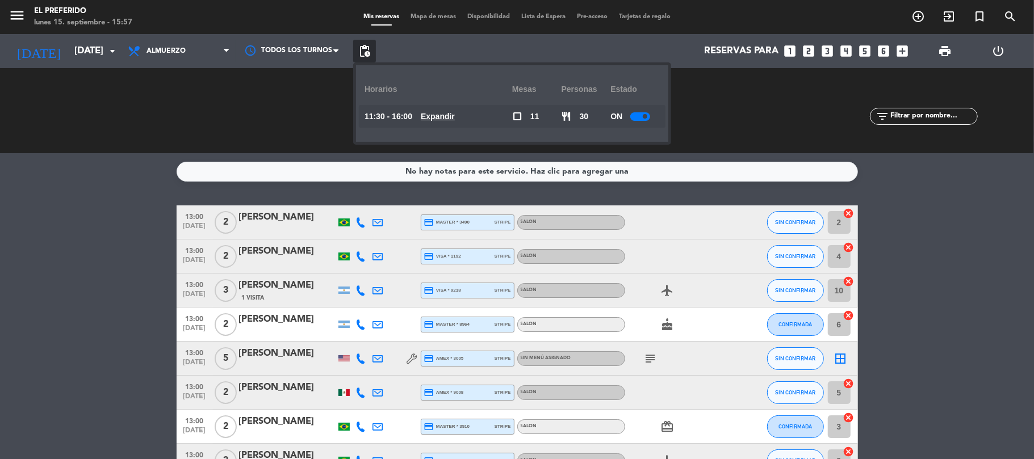
click at [447, 112] on u "Expandir" at bounding box center [438, 116] width 34 height 9
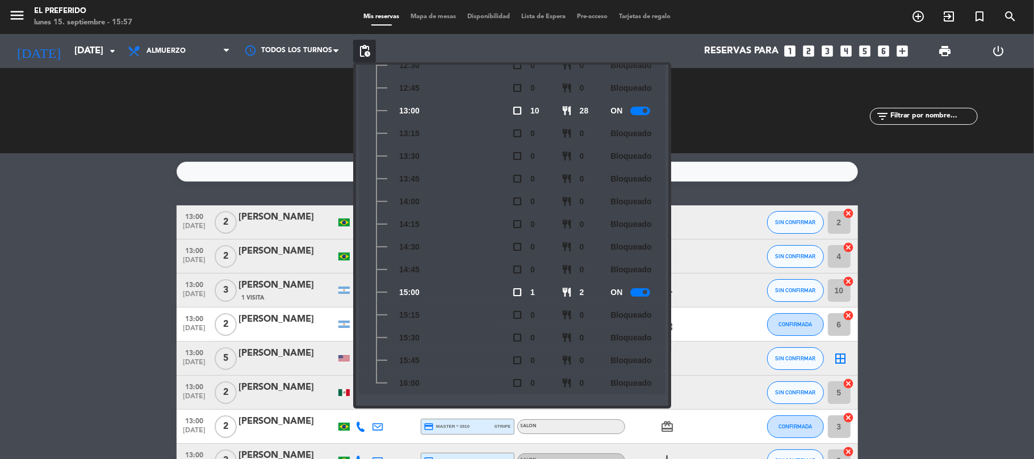
scroll to position [167, 0]
click at [813, 50] on icon "looks_two" at bounding box center [809, 51] width 15 height 15
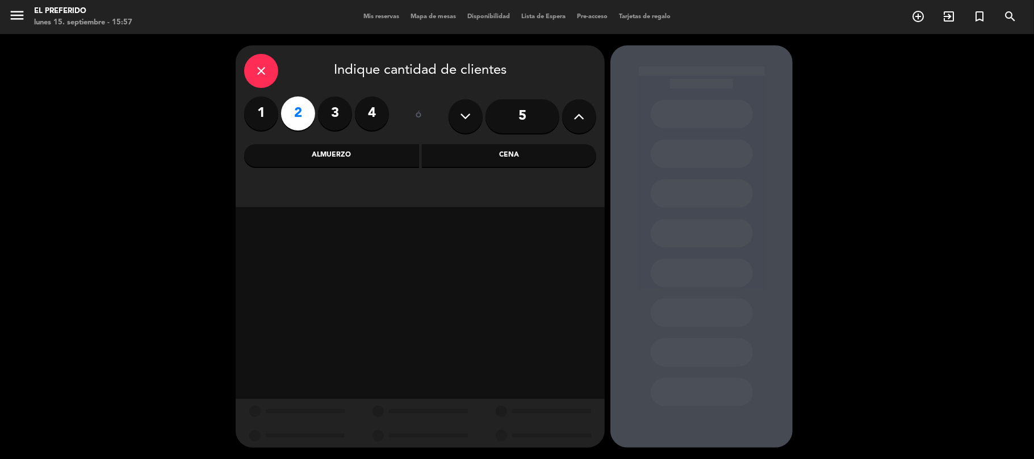
click at [357, 157] on div "Almuerzo" at bounding box center [331, 155] width 175 height 23
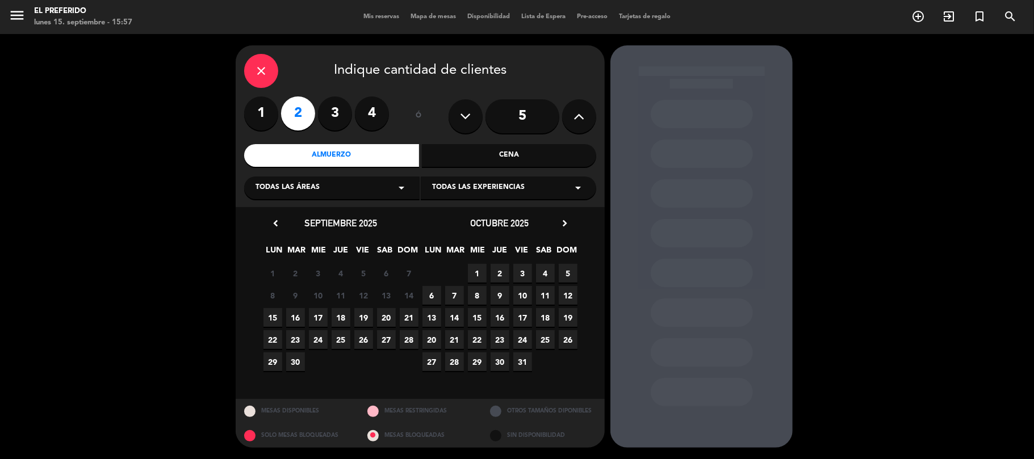
click at [310, 317] on span "17" at bounding box center [318, 317] width 19 height 19
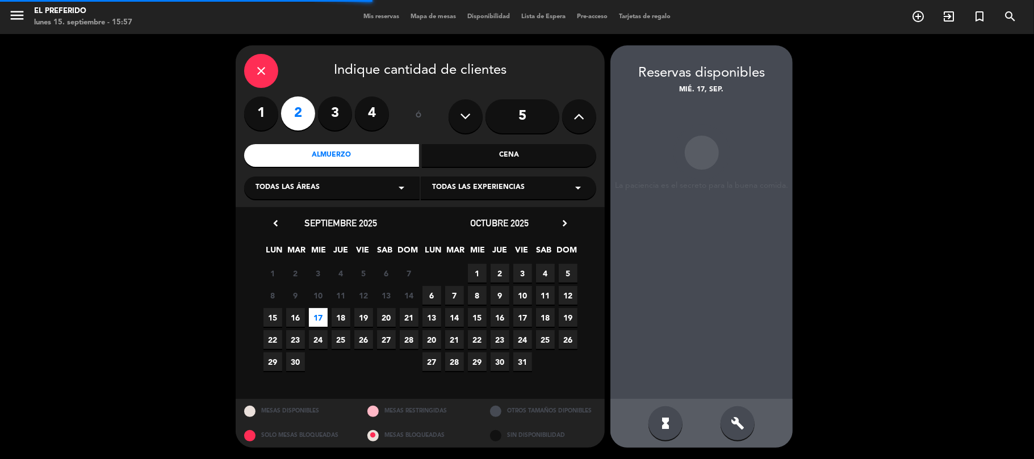
click at [732, 411] on div "build" at bounding box center [737, 423] width 34 height 34
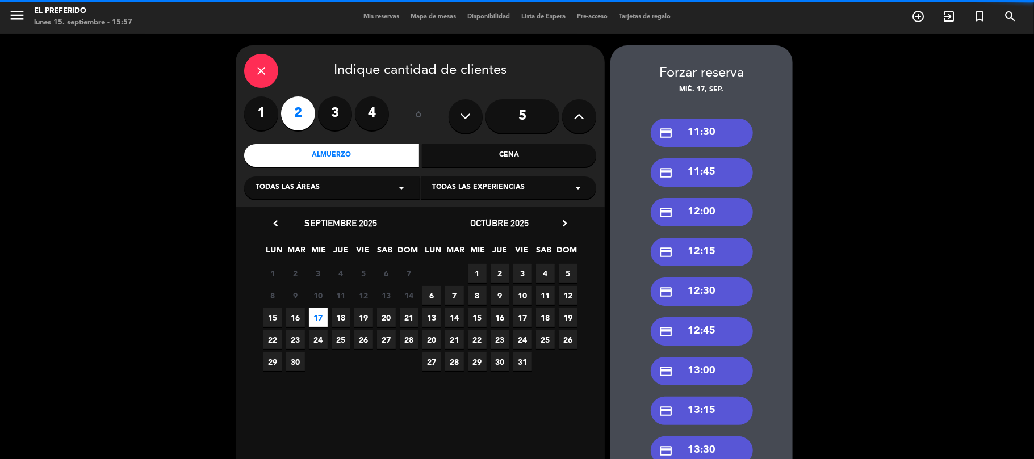
scroll to position [378, 0]
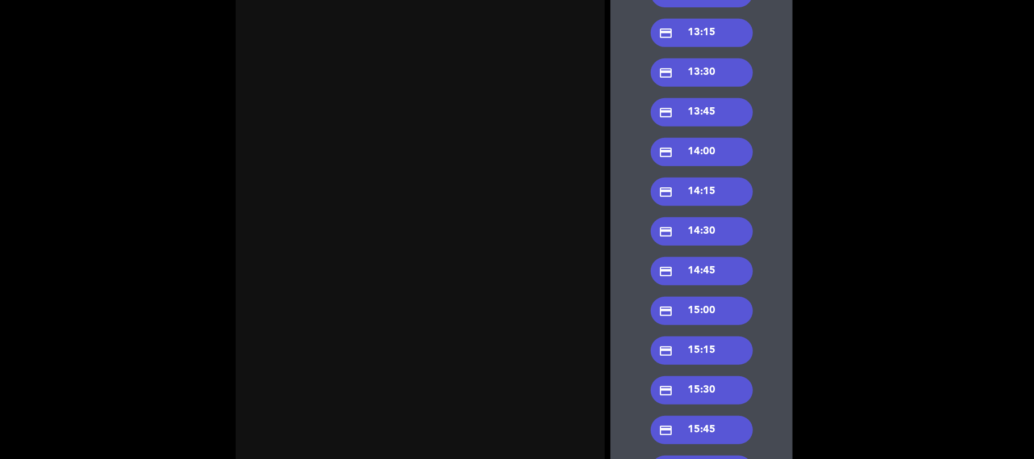
click at [706, 313] on div "credit_card 15:00" at bounding box center [702, 311] width 102 height 28
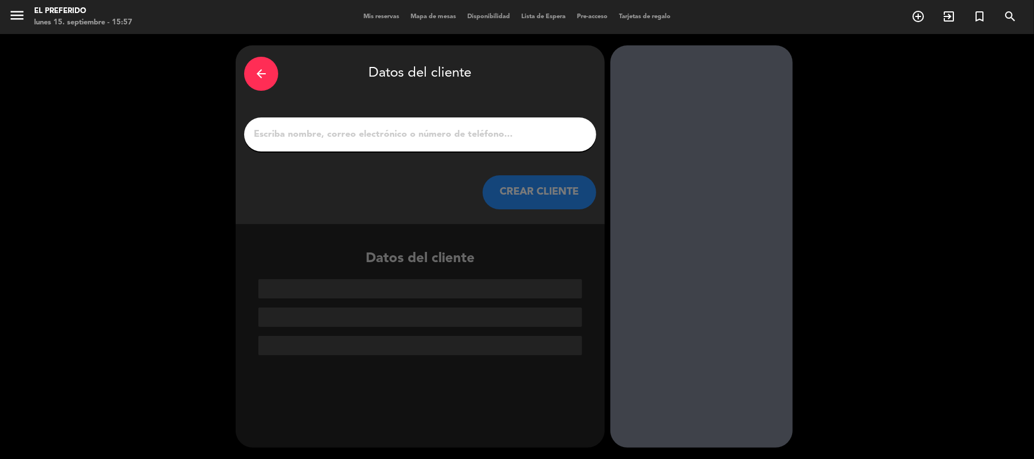
scroll to position [0, 0]
click at [407, 137] on input "1" at bounding box center [420, 135] width 335 height 16
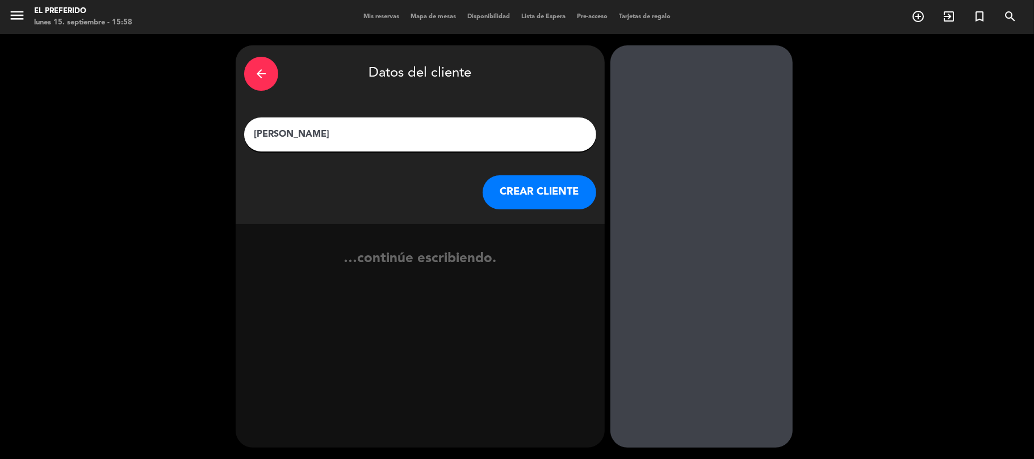
type input "[PERSON_NAME]"
click at [512, 183] on button "CREAR CLIENTE" at bounding box center [540, 192] width 114 height 34
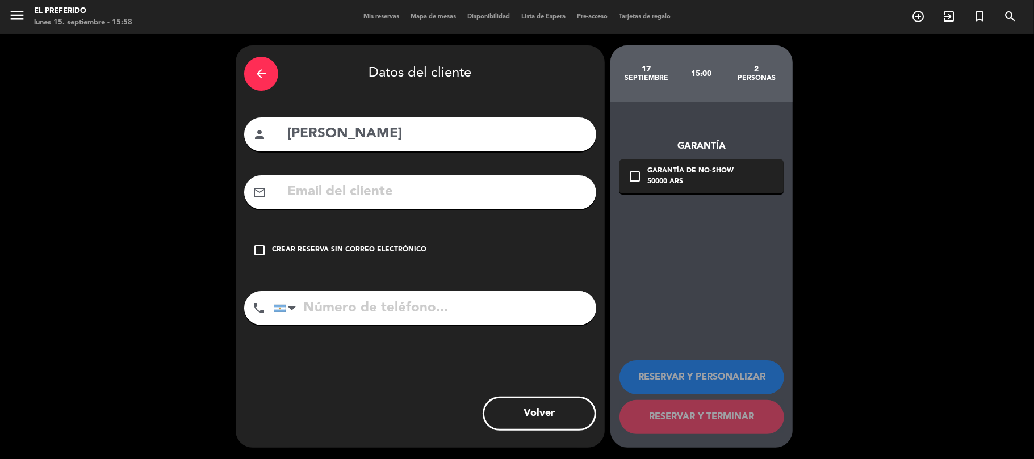
click at [387, 341] on div "arrow_back Datos del cliente person [PERSON_NAME] mail_outline check_box_outlin…" at bounding box center [420, 246] width 369 height 402
click at [381, 255] on div "Crear reserva sin correo electrónico" at bounding box center [349, 250] width 154 height 11
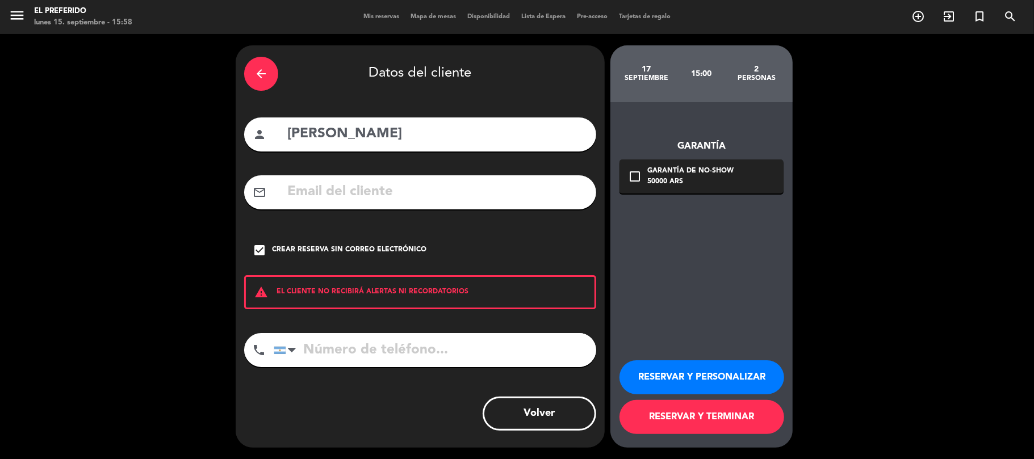
click at [381, 334] on input "tel" at bounding box center [435, 350] width 322 height 34
type input "1145319910"
click at [690, 376] on button "RESERVAR Y PERSONALIZAR" at bounding box center [701, 377] width 165 height 34
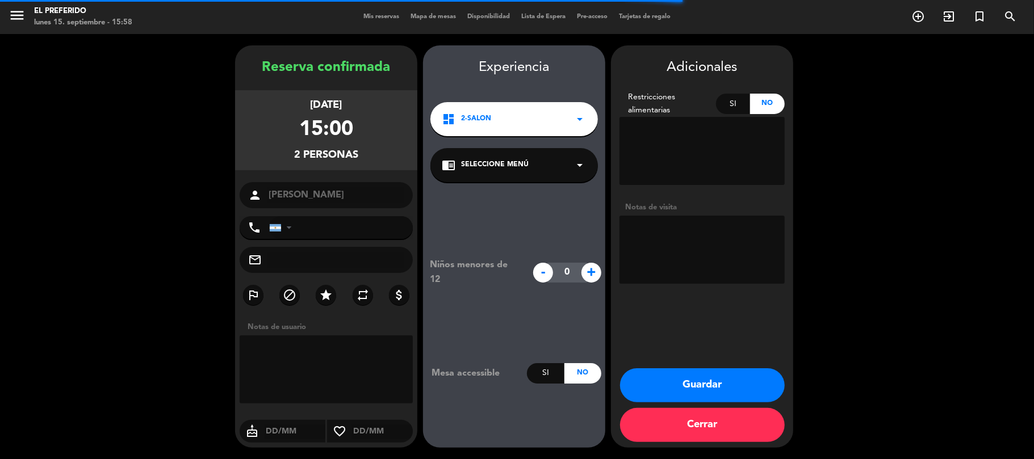
type input "[PHONE_NUMBER]"
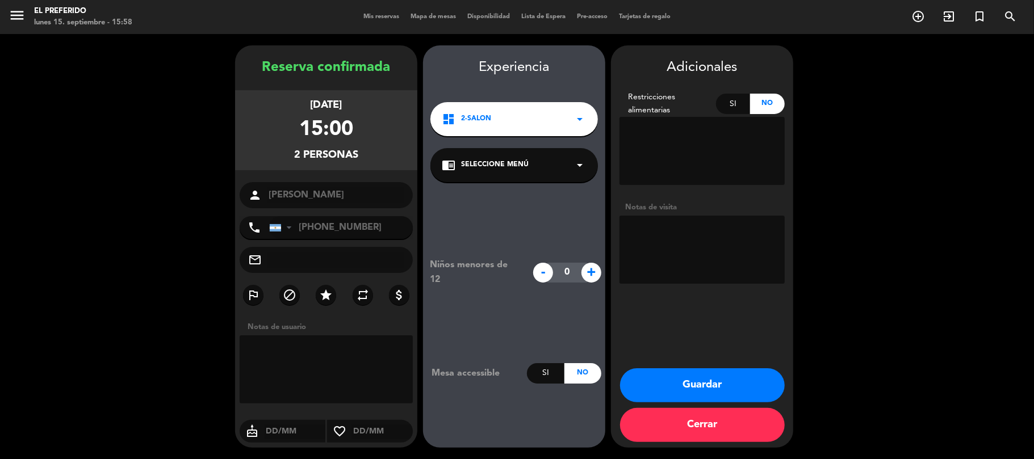
click at [702, 246] on textarea at bounding box center [701, 250] width 165 height 68
click at [754, 236] on textarea at bounding box center [701, 250] width 165 height 68
type textarea "Persona con andador, mesa dentro alejada"
click at [709, 379] on button "Guardar" at bounding box center [702, 385] width 165 height 34
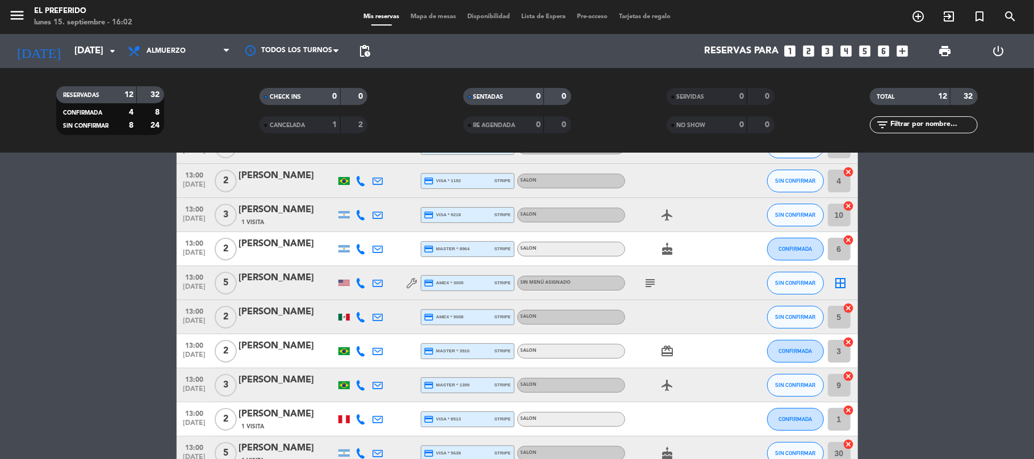
scroll to position [227, 0]
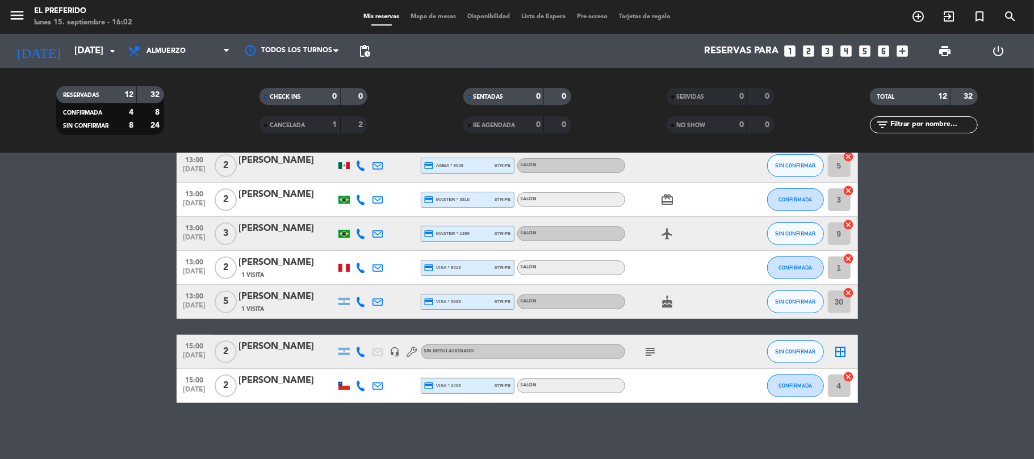
click at [295, 352] on div "[PERSON_NAME]" at bounding box center [287, 346] width 97 height 15
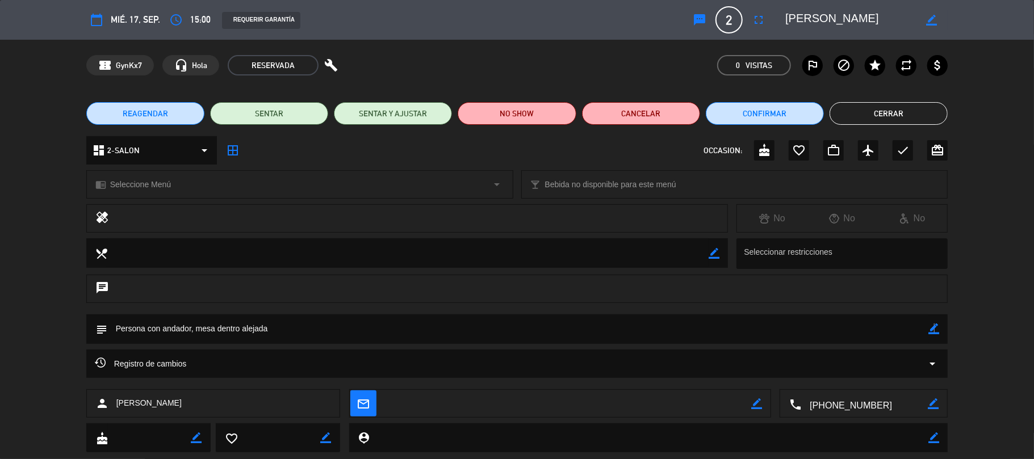
drag, startPoint x: 934, startPoint y: 326, endPoint x: 738, endPoint y: 335, distance: 196.1
click at [932, 326] on icon "border_color" at bounding box center [933, 329] width 11 height 11
drag, startPoint x: 274, startPoint y: 325, endPoint x: 241, endPoint y: 328, distance: 32.5
click at [241, 328] on textarea at bounding box center [517, 328] width 821 height 29
type textarea "Persona con andador, mesa dentro cerca de la ventana, pidio medio alejada para …"
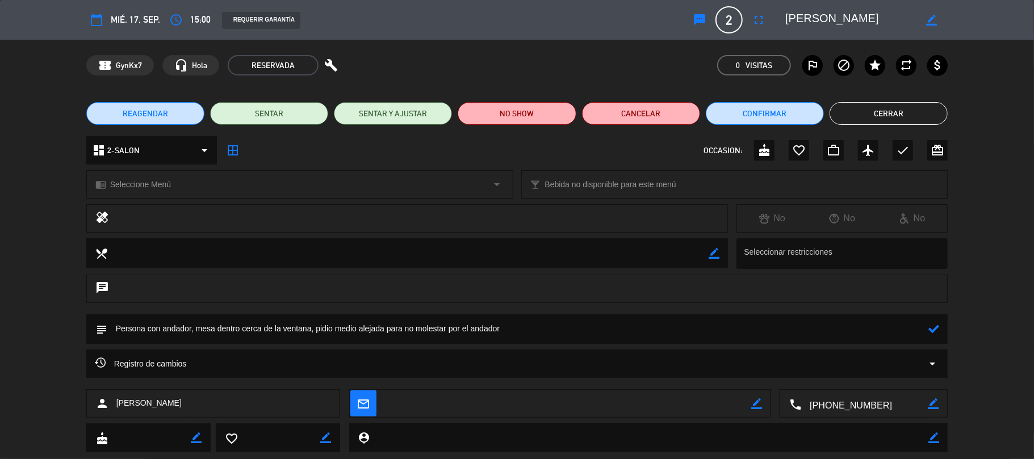
click at [929, 328] on icon at bounding box center [933, 329] width 11 height 11
click at [891, 116] on button "Cerrar" at bounding box center [888, 113] width 118 height 23
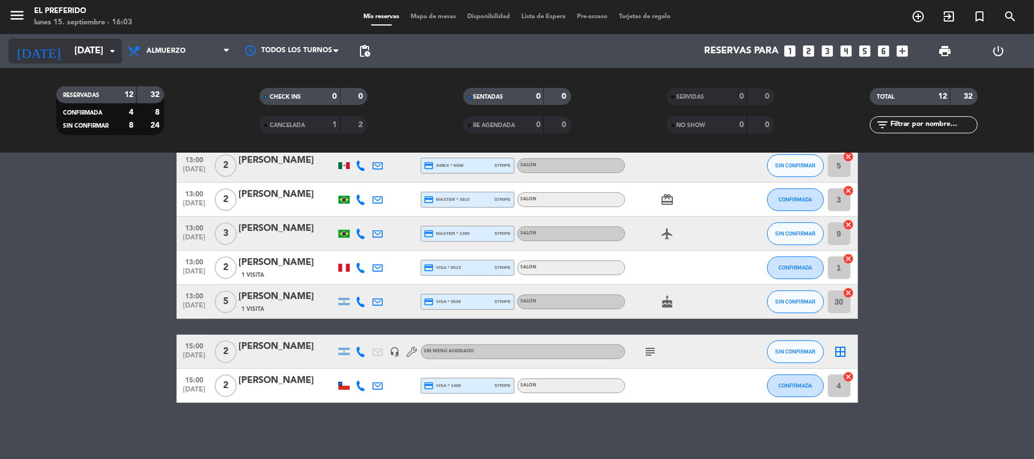
click at [107, 47] on icon "arrow_drop_down" at bounding box center [113, 51] width 14 height 14
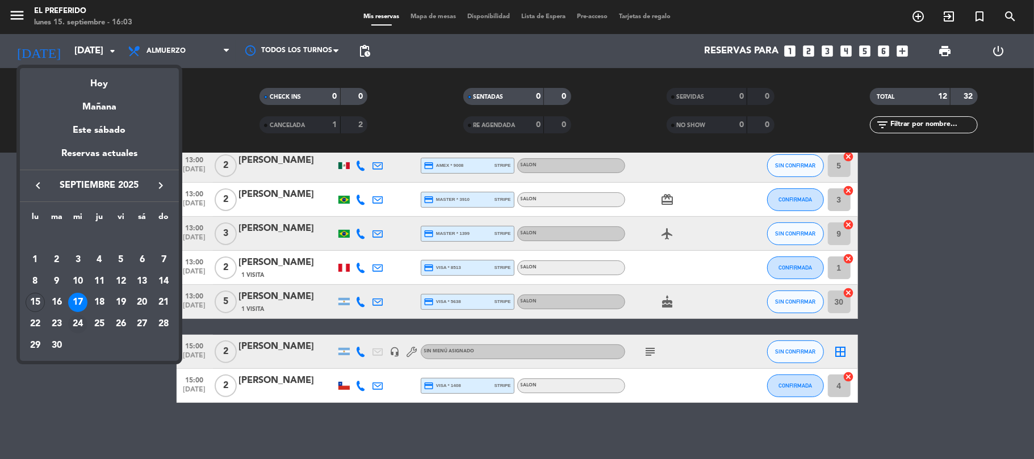
click at [75, 324] on div "24" at bounding box center [77, 323] width 19 height 19
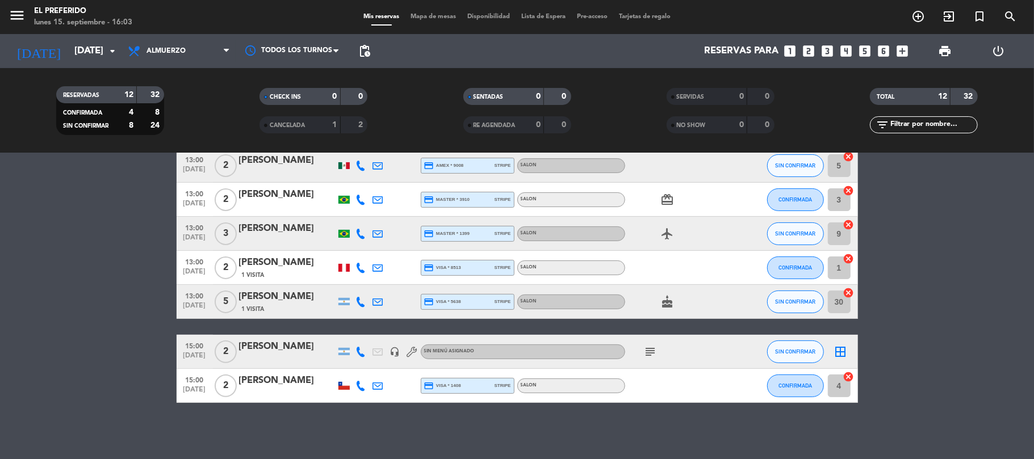
type input "[DATE]"
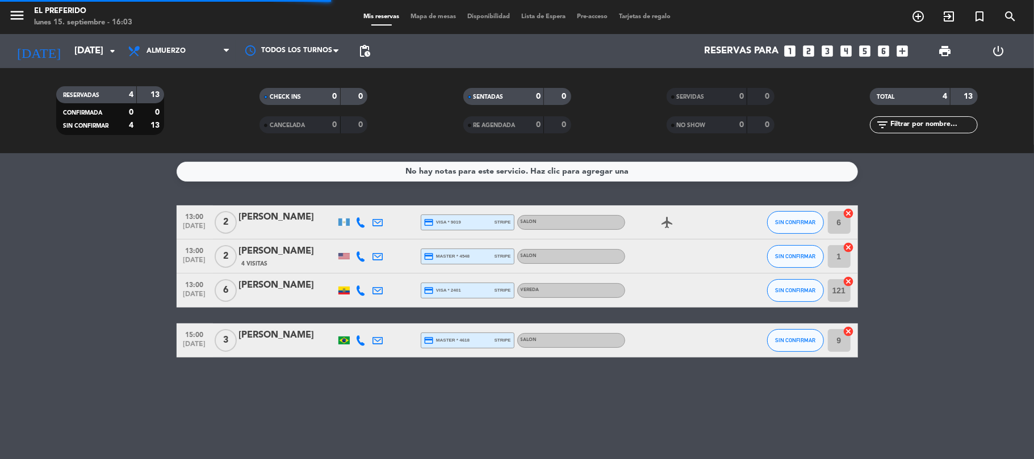
scroll to position [0, 0]
click at [204, 51] on span "Almuerzo" at bounding box center [179, 51] width 114 height 25
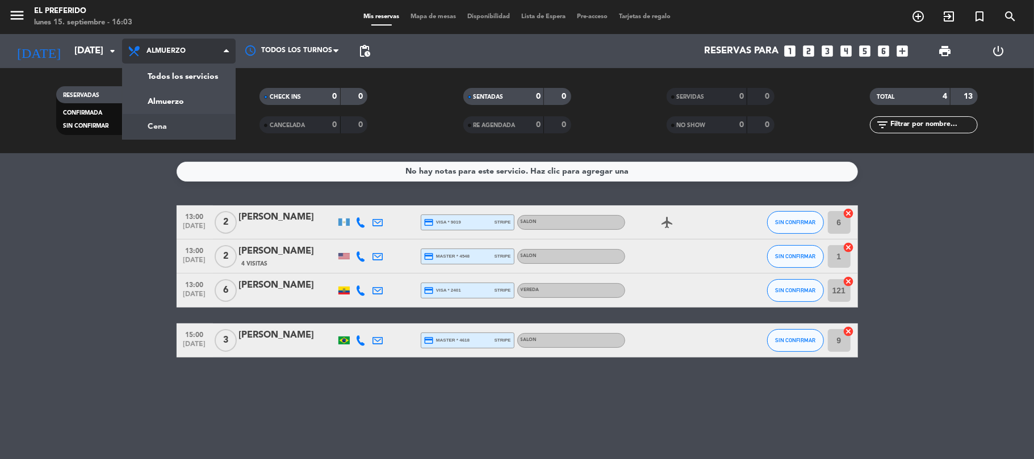
click at [204, 118] on div "menu El Preferido [DATE] 15. septiembre - 16:03 Mis reservas Mapa de mesas Disp…" at bounding box center [517, 76] width 1034 height 153
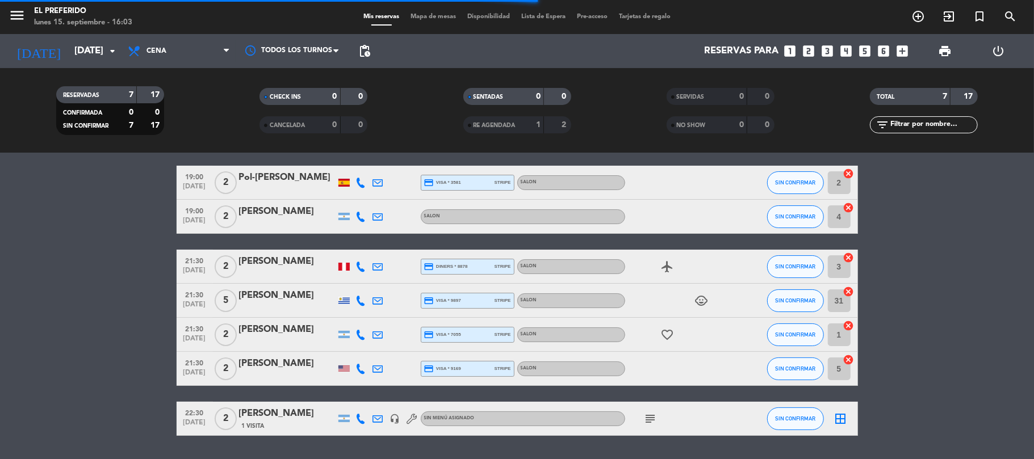
scroll to position [73, 0]
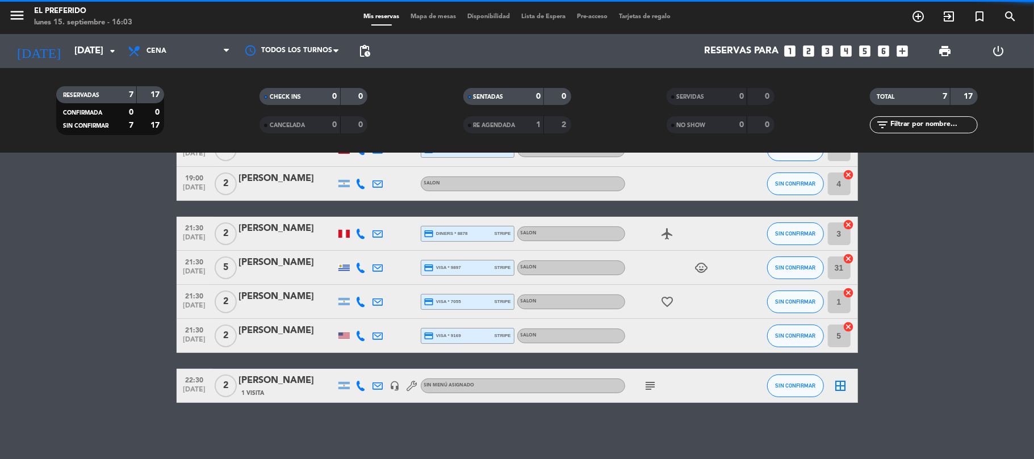
click at [285, 397] on div "1 Visita" at bounding box center [287, 393] width 97 height 10
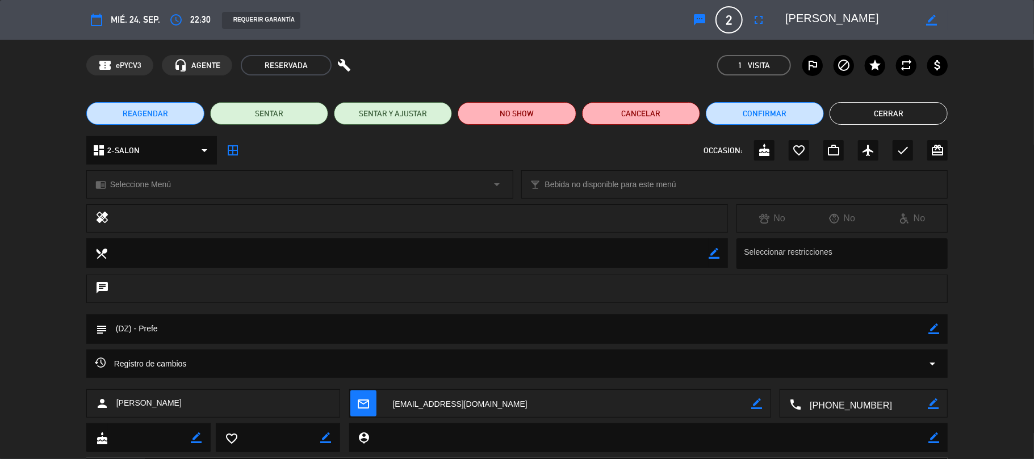
click at [929, 335] on div "border_color" at bounding box center [933, 329] width 11 height 30
click at [929, 329] on icon "border_color" at bounding box center [933, 329] width 11 height 11
click at [881, 334] on textarea at bounding box center [517, 328] width 821 height 29
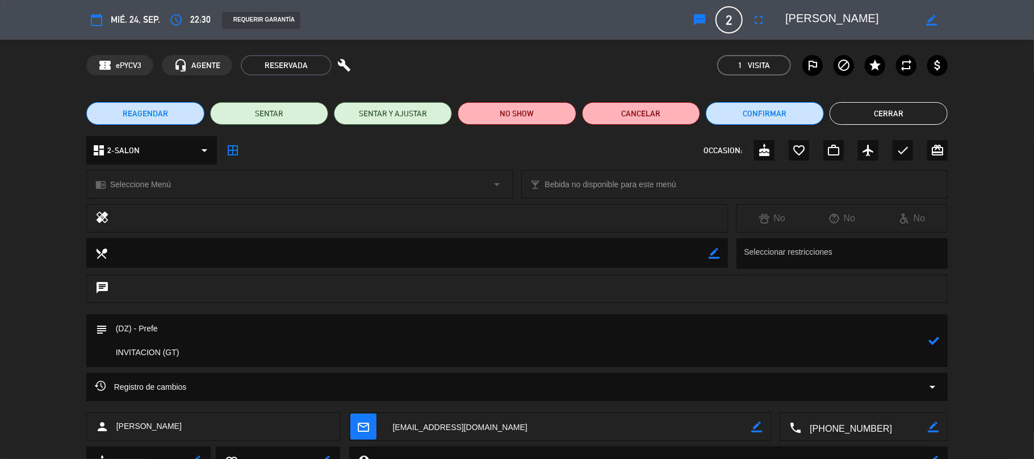
drag, startPoint x: 202, startPoint y: 316, endPoint x: 184, endPoint y: 322, distance: 18.7
click at [190, 321] on textarea at bounding box center [517, 340] width 821 height 53
click at [141, 328] on textarea at bounding box center [517, 340] width 821 height 53
type textarea "(DZ) - Super Prefe INVITACION (GT)"
click at [932, 346] on div at bounding box center [933, 340] width 11 height 53
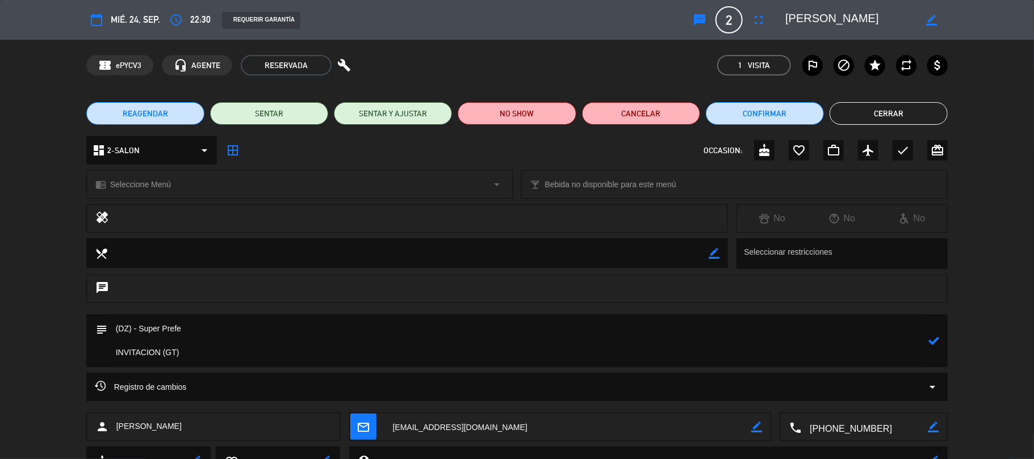
click at [930, 338] on icon at bounding box center [933, 341] width 11 height 11
click at [866, 116] on button "Cerrar" at bounding box center [888, 113] width 118 height 23
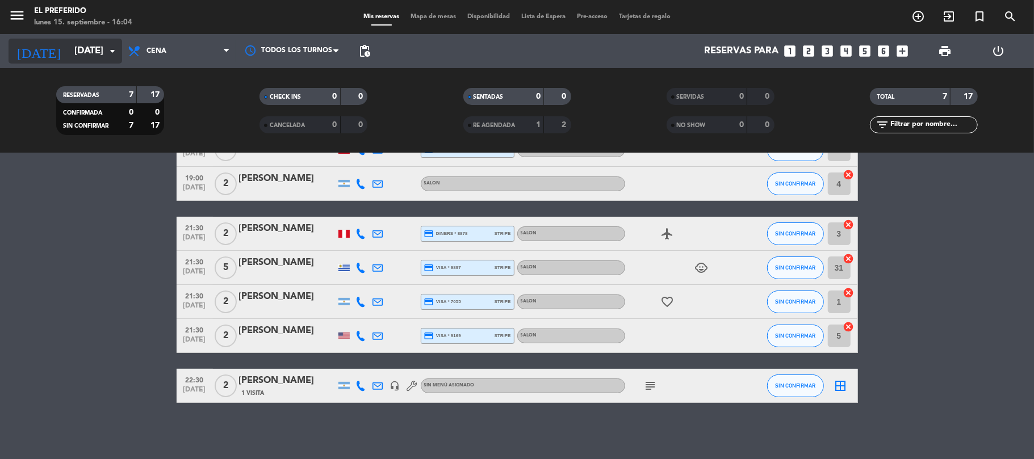
click at [92, 48] on input "[DATE]" at bounding box center [130, 51] width 123 height 22
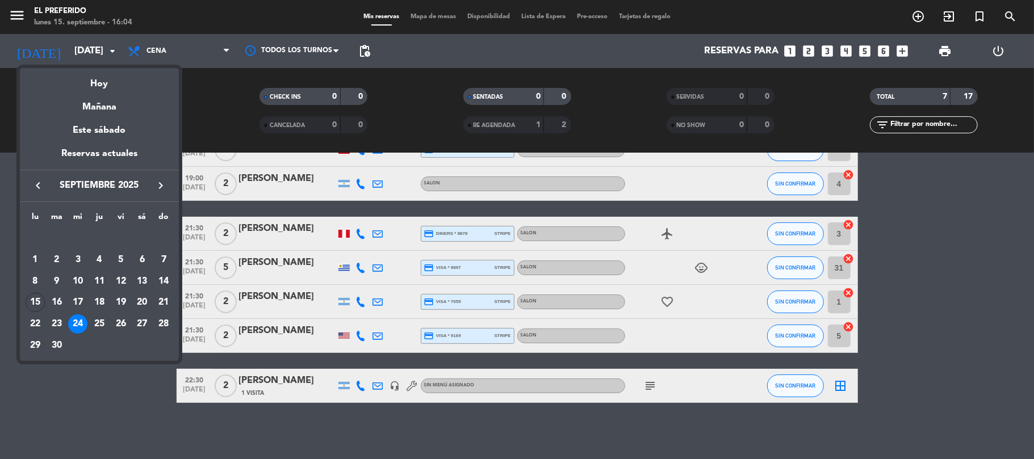
click at [849, 47] on div at bounding box center [517, 229] width 1034 height 459
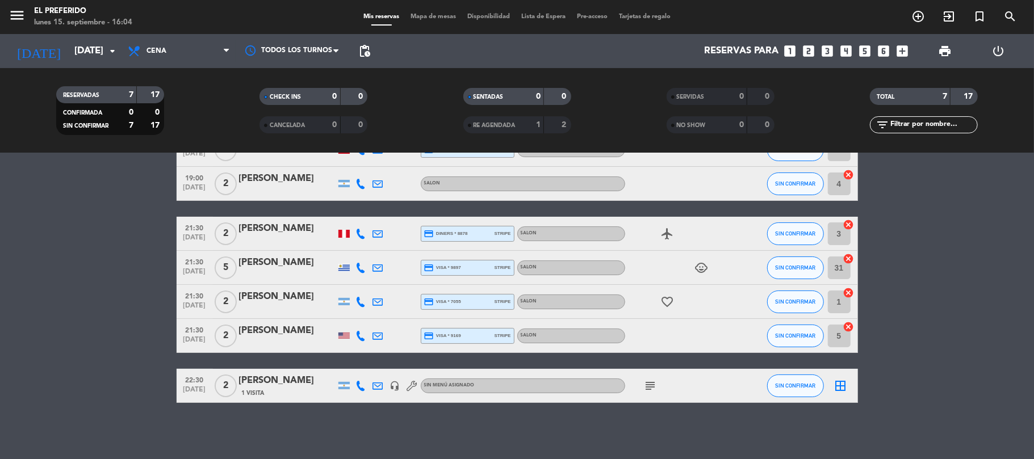
click at [849, 47] on icon "looks_4" at bounding box center [846, 51] width 15 height 15
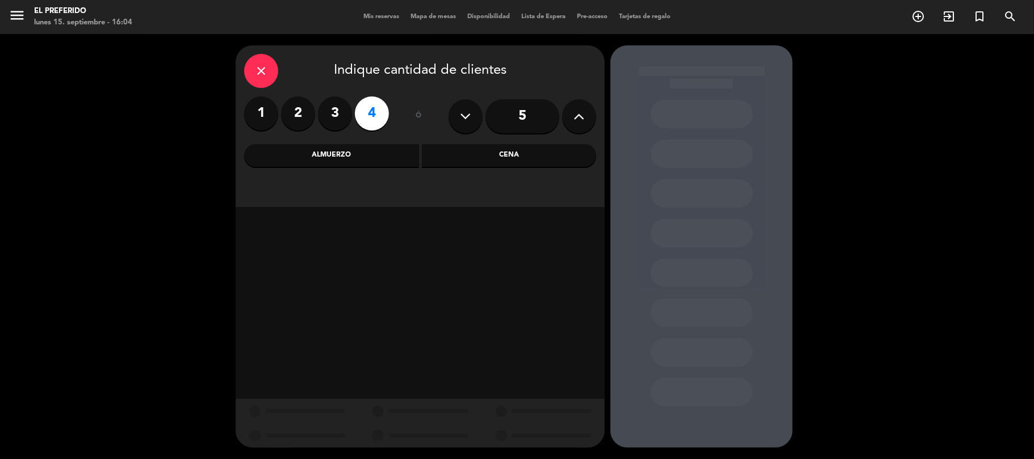
click at [507, 164] on div "Cena" at bounding box center [509, 155] width 175 height 23
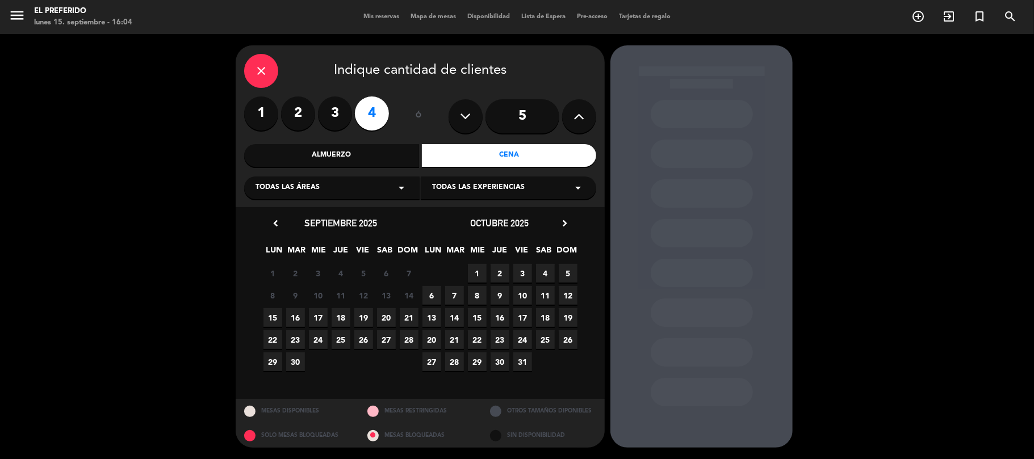
click at [293, 313] on span "16" at bounding box center [295, 317] width 19 height 19
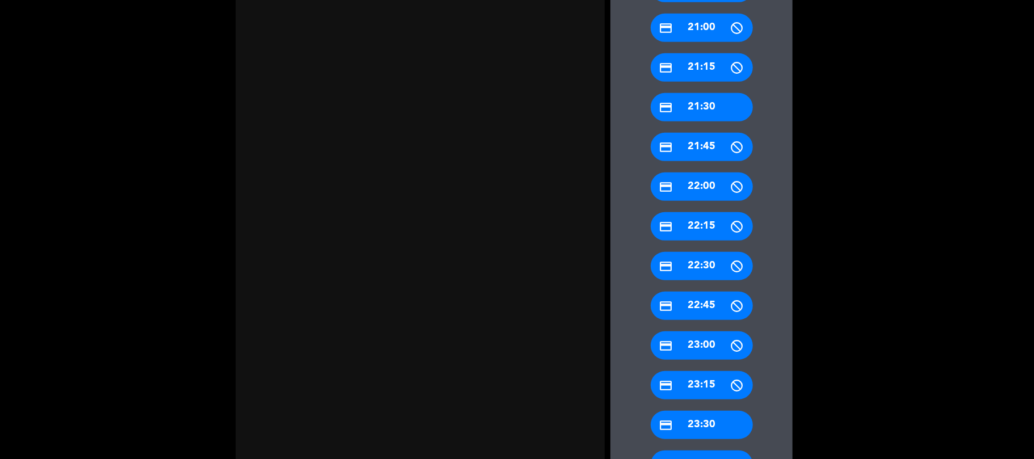
scroll to position [514, 0]
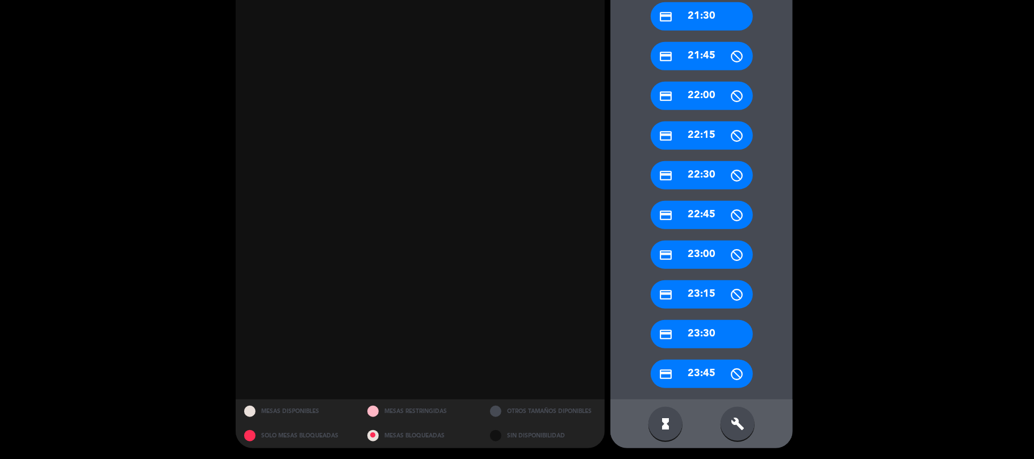
click at [739, 430] on div "build" at bounding box center [737, 424] width 34 height 34
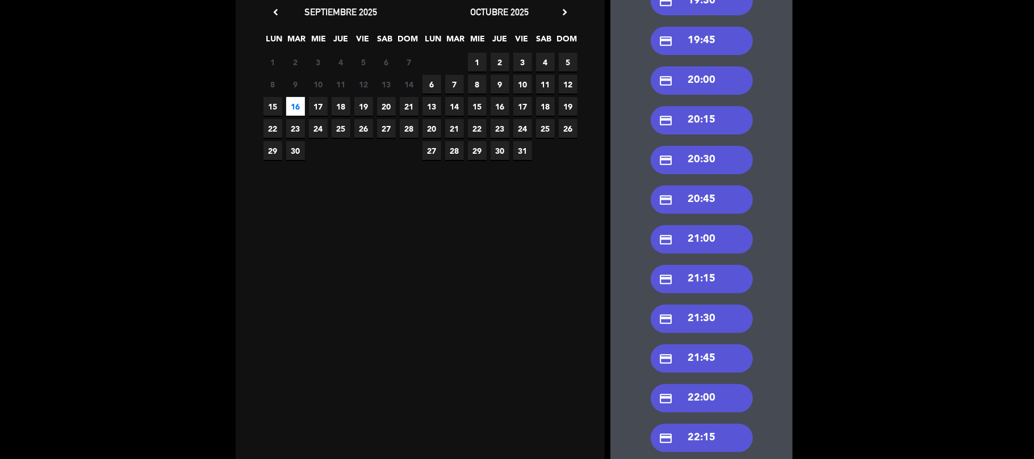
scroll to position [135, 0]
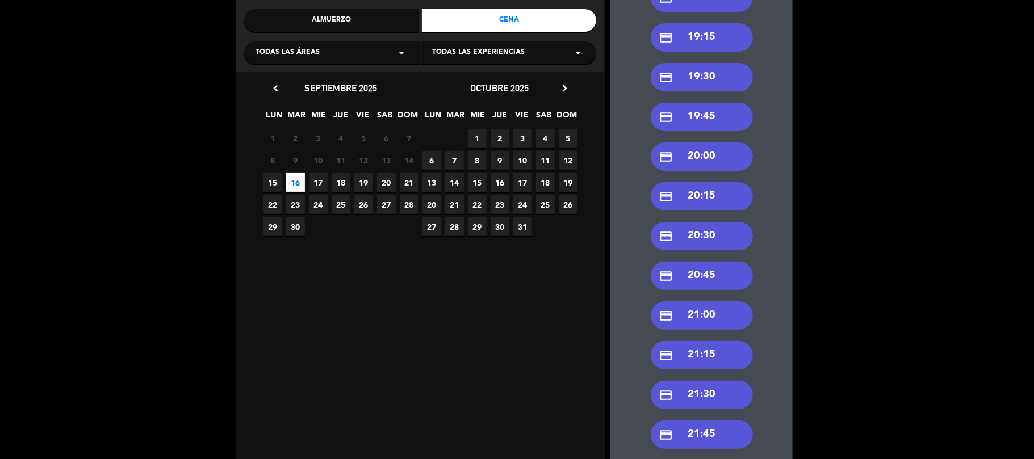
click at [690, 308] on div "credit_card 21:00" at bounding box center [702, 315] width 102 height 28
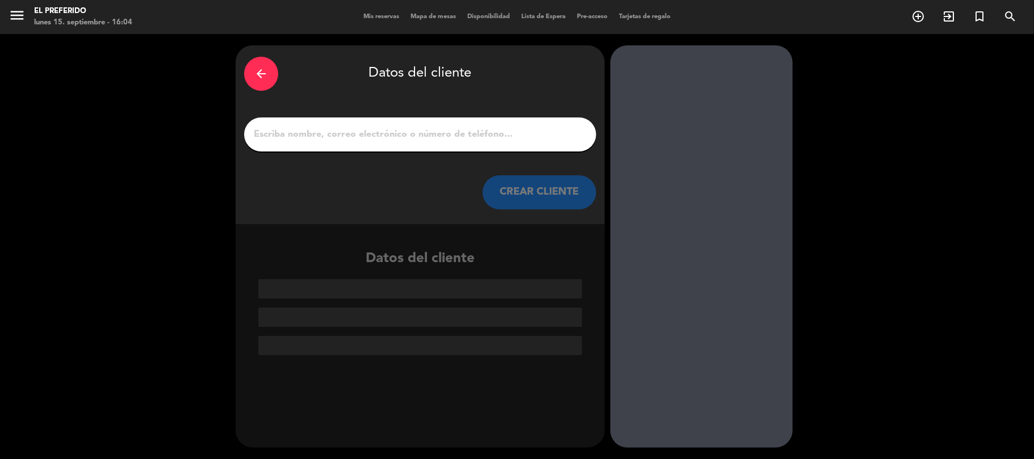
click at [453, 132] on input "1" at bounding box center [420, 135] width 335 height 16
paste input "Micaela"
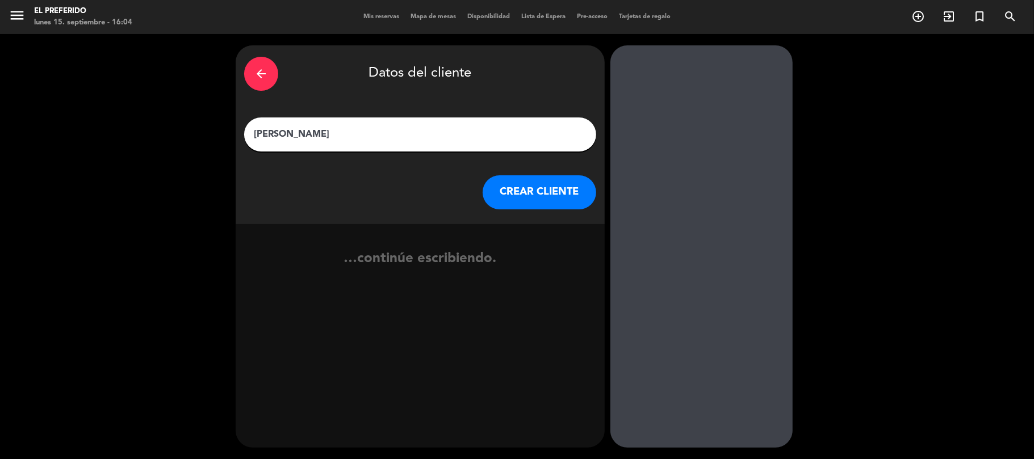
type input "[PERSON_NAME]"
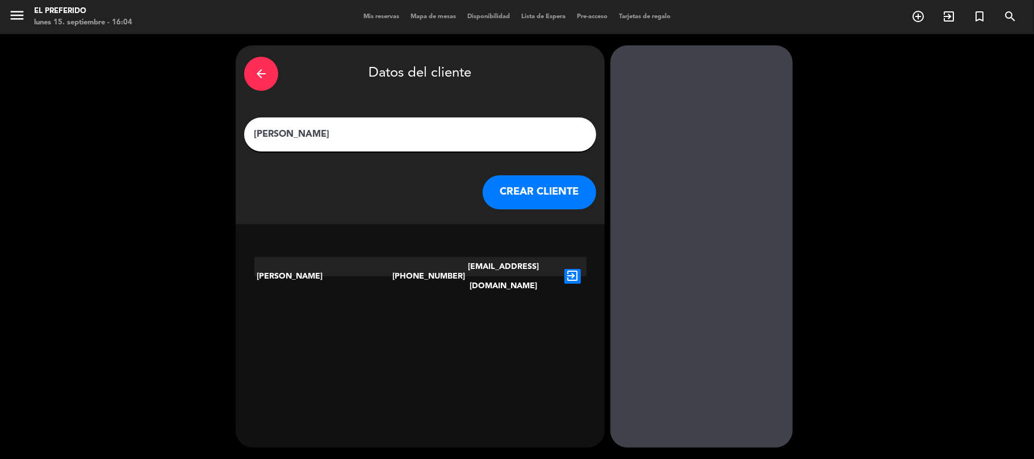
click at [574, 269] on icon "exit_to_app" at bounding box center [572, 276] width 16 height 15
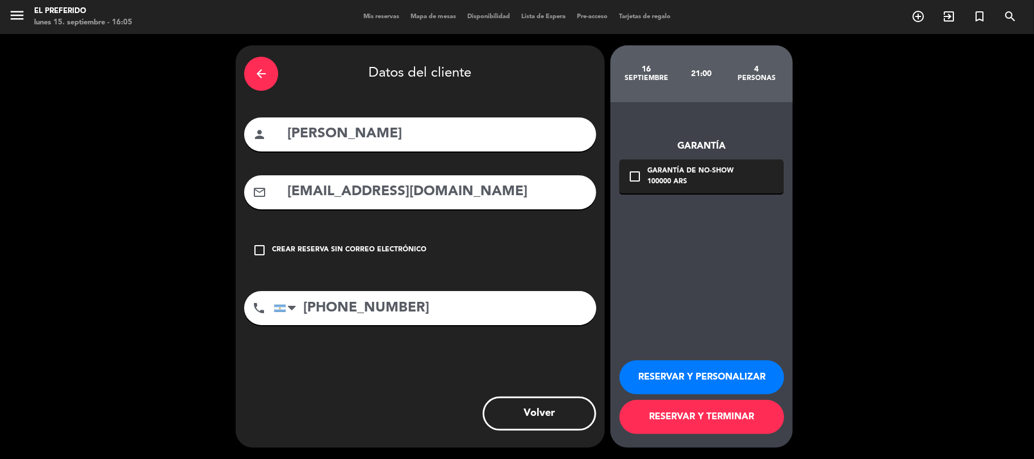
drag, startPoint x: 482, startPoint y: 196, endPoint x: 318, endPoint y: 216, distance: 164.7
click at [261, 196] on div "mail_outline [EMAIL_ADDRESS][DOMAIN_NAME]" at bounding box center [420, 192] width 352 height 34
paste input "[EMAIL_ADDRESS]"
type input "[EMAIL_ADDRESS][DOMAIN_NAME]"
click at [748, 372] on button "RESERVAR Y PERSONALIZAR" at bounding box center [701, 377] width 165 height 34
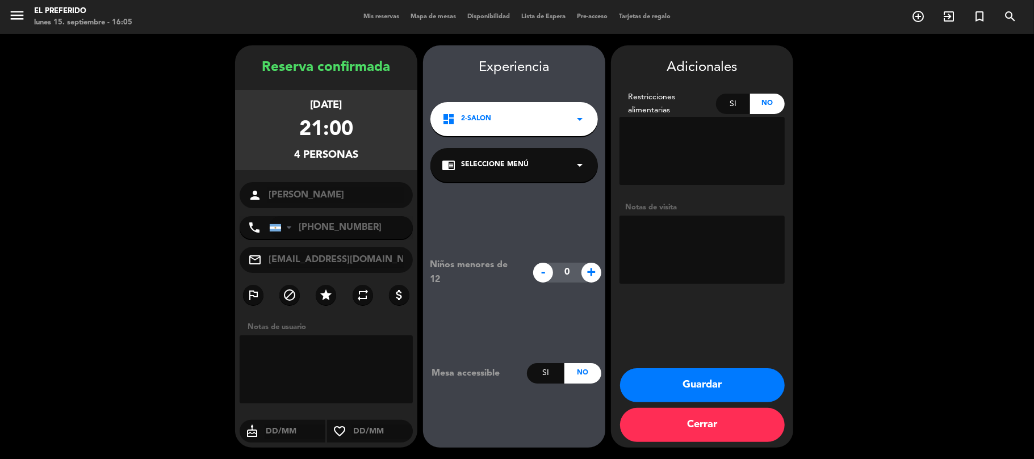
click at [668, 233] on textarea at bounding box center [701, 250] width 165 height 68
type textarea "(DZ)"
drag, startPoint x: 367, startPoint y: 156, endPoint x: 246, endPoint y: 66, distance: 150.2
click at [246, 66] on div "Reserva confirmada [DATE] 21:00 4 personas person [PERSON_NAME] phone [GEOGRAPH…" at bounding box center [326, 258] width 182 height 402
copy div "Reserva confirmada [DATE] 21:00 4 personas"
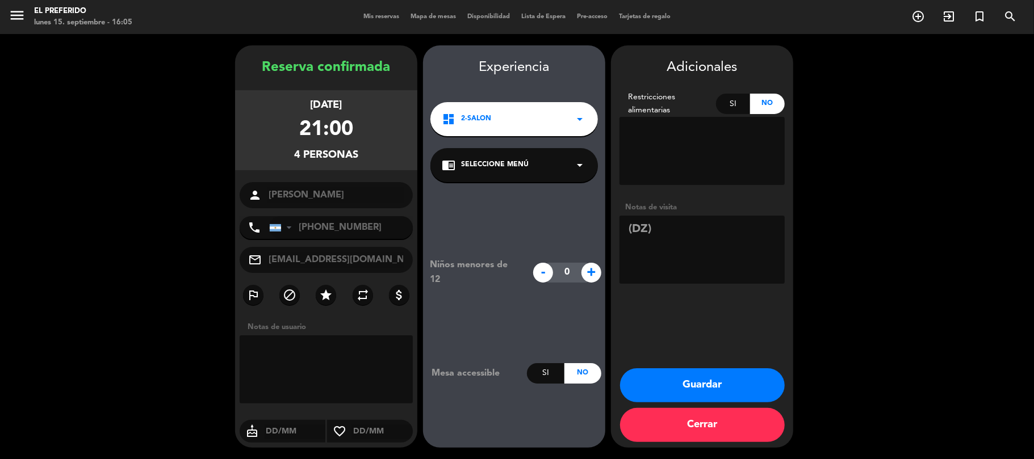
click at [735, 384] on button "Guardar" at bounding box center [702, 385] width 165 height 34
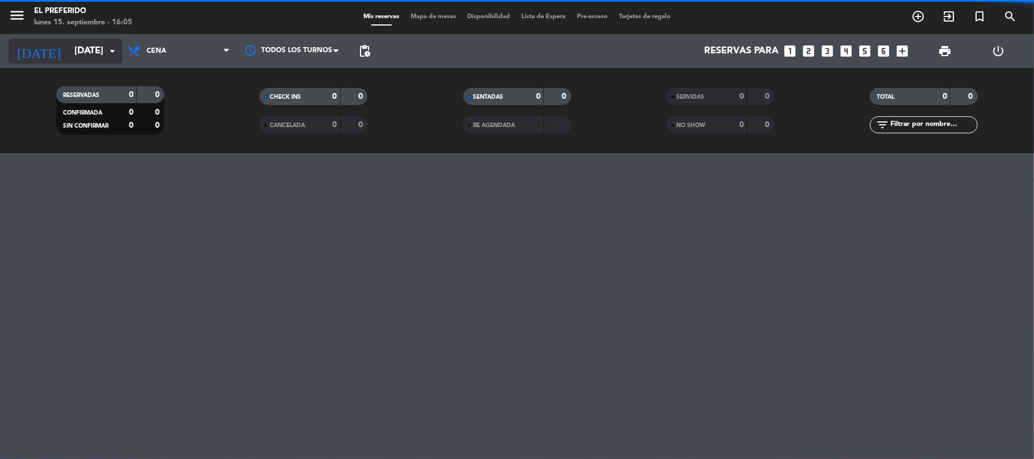
click at [91, 48] on input "[DATE]" at bounding box center [130, 51] width 123 height 22
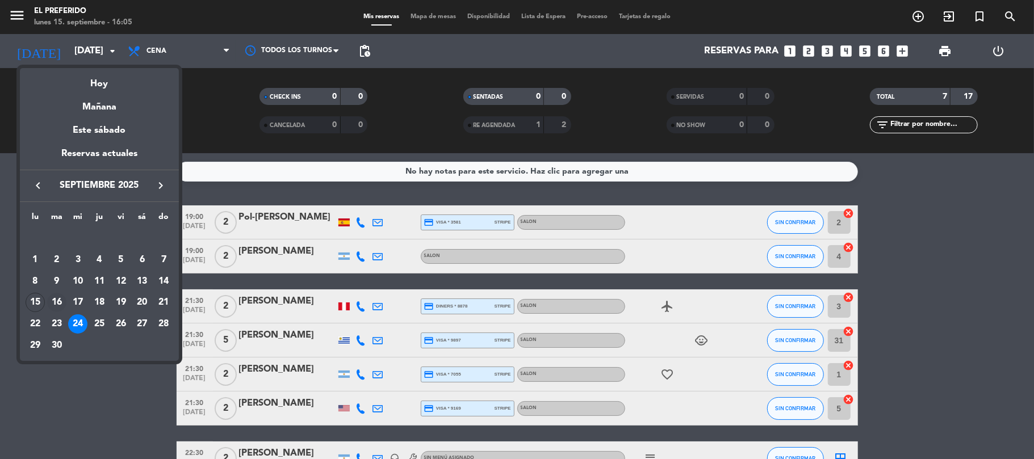
click at [59, 307] on div "16" at bounding box center [56, 302] width 19 height 19
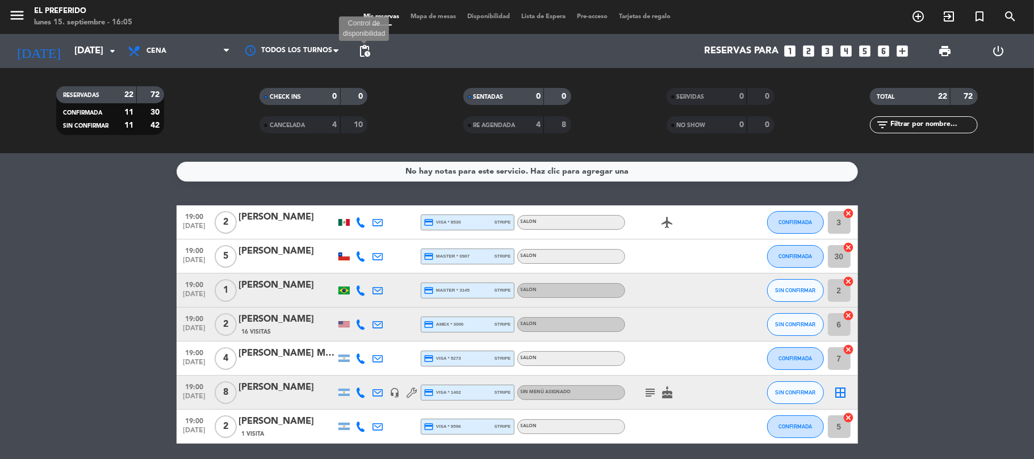
click at [368, 48] on span "pending_actions" at bounding box center [365, 51] width 14 height 14
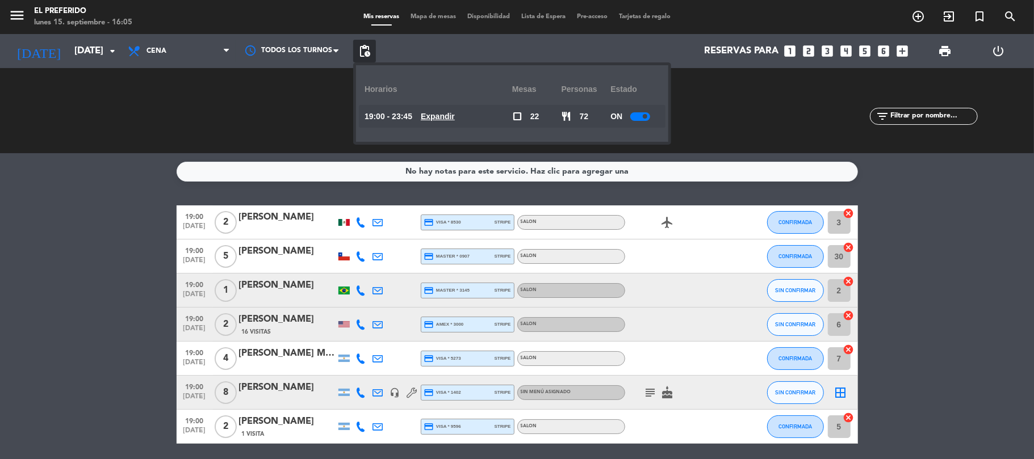
click at [443, 119] on u "Expandir" at bounding box center [438, 116] width 34 height 9
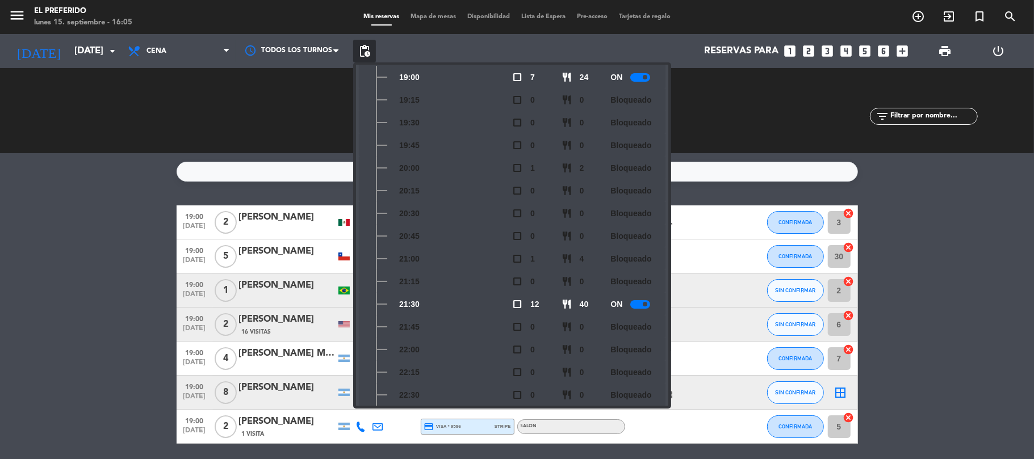
scroll to position [76, 0]
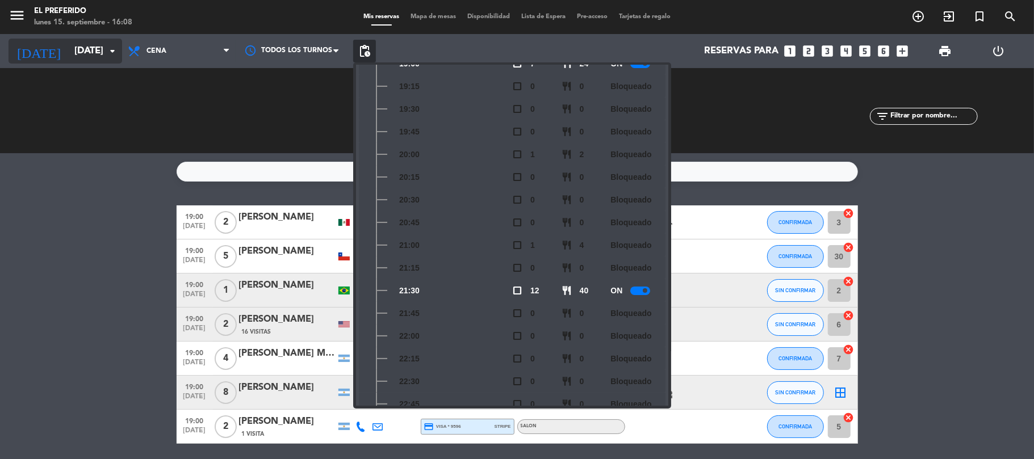
click at [94, 47] on input "[DATE]" at bounding box center [130, 51] width 123 height 22
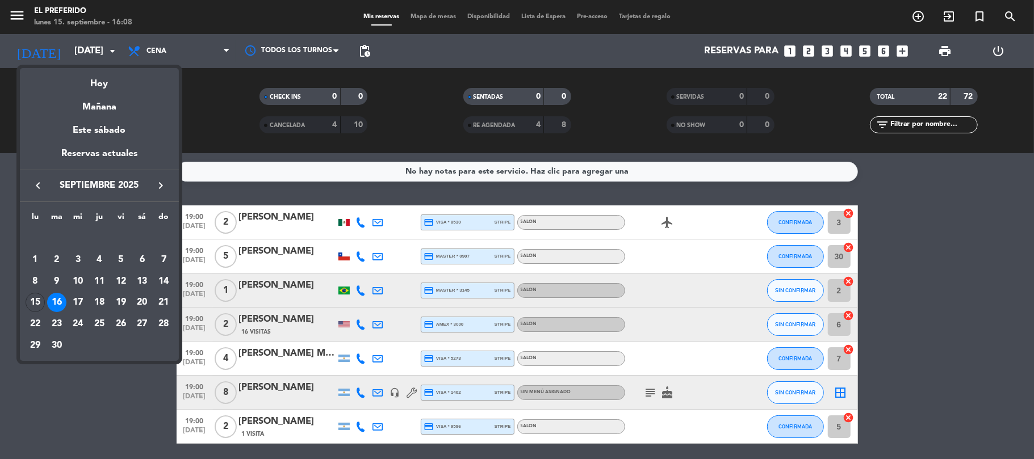
click at [166, 189] on icon "keyboard_arrow_right" at bounding box center [161, 186] width 14 height 14
click at [137, 324] on div "25" at bounding box center [141, 323] width 19 height 19
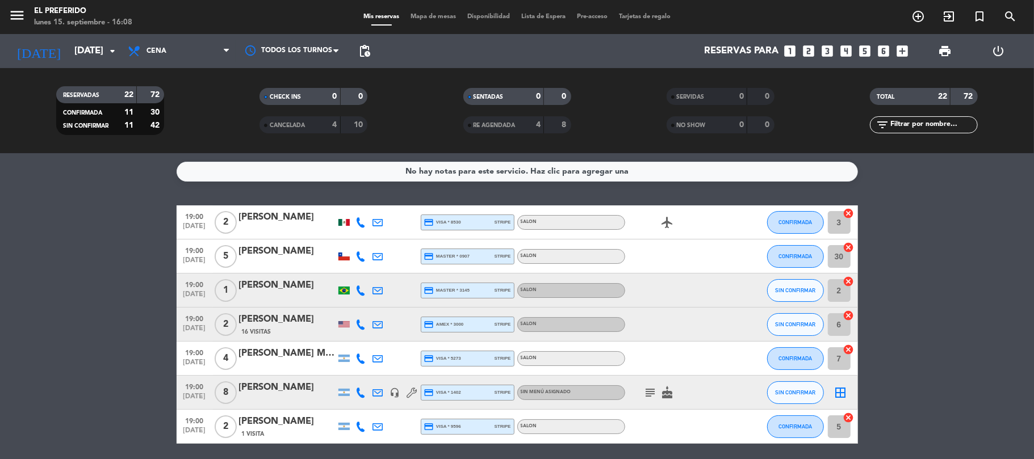
type input "[DATE]"
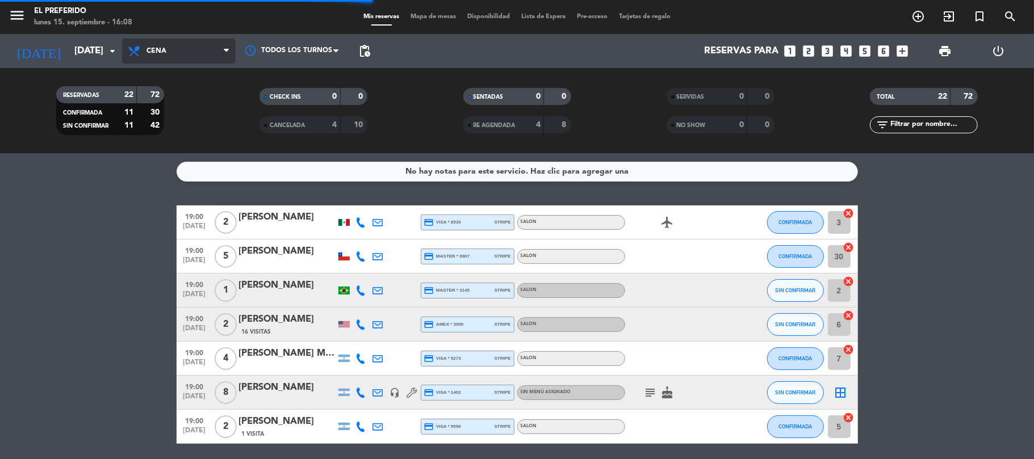
click at [163, 53] on span "Cena" at bounding box center [156, 51] width 20 height 8
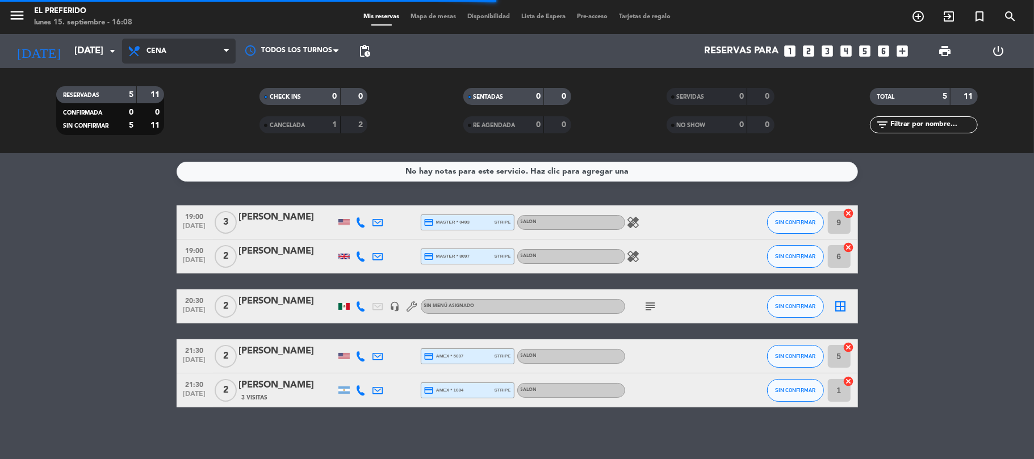
click at [177, 51] on span "Cena" at bounding box center [179, 51] width 114 height 25
click at [179, 97] on div "menu El Preferido [DATE] 15. septiembre - 16:08 Mis reservas Mapa de mesas Disp…" at bounding box center [517, 76] width 1034 height 153
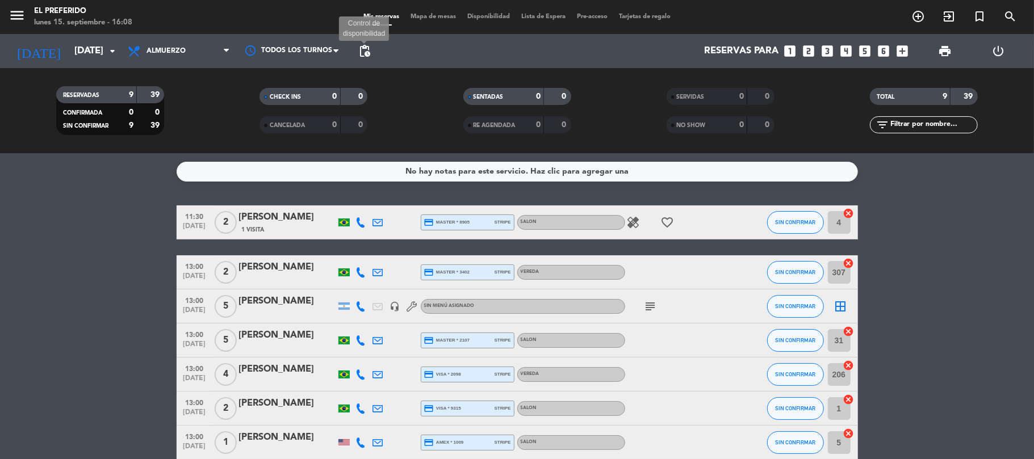
click at [364, 47] on span "pending_actions" at bounding box center [365, 51] width 14 height 14
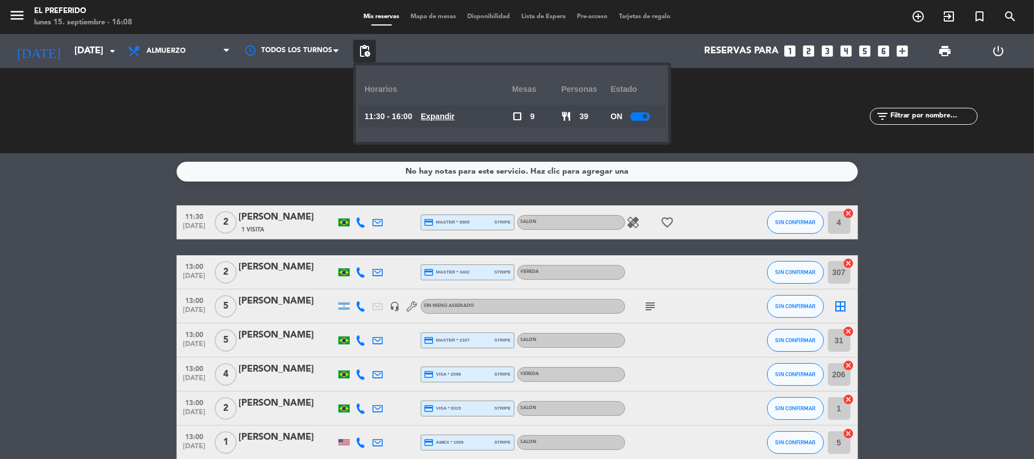
click at [450, 112] on u "Expandir" at bounding box center [438, 116] width 34 height 9
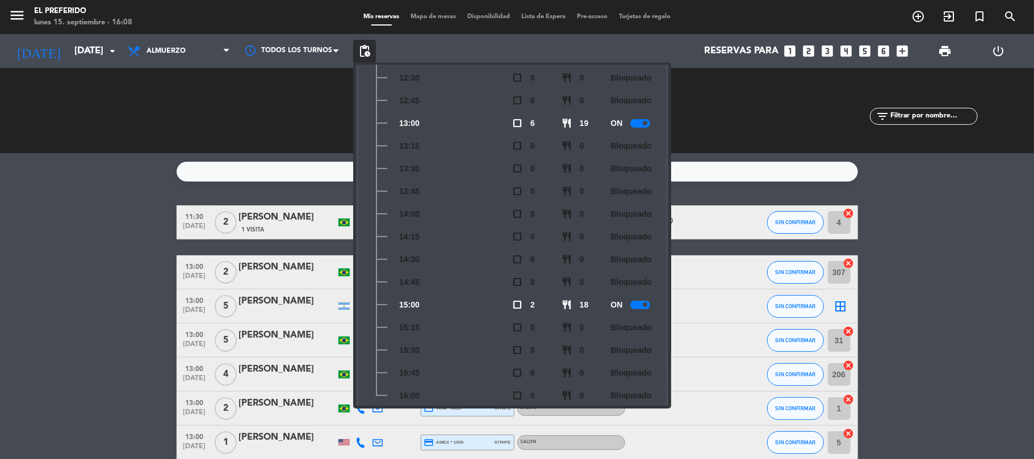
scroll to position [167, 0]
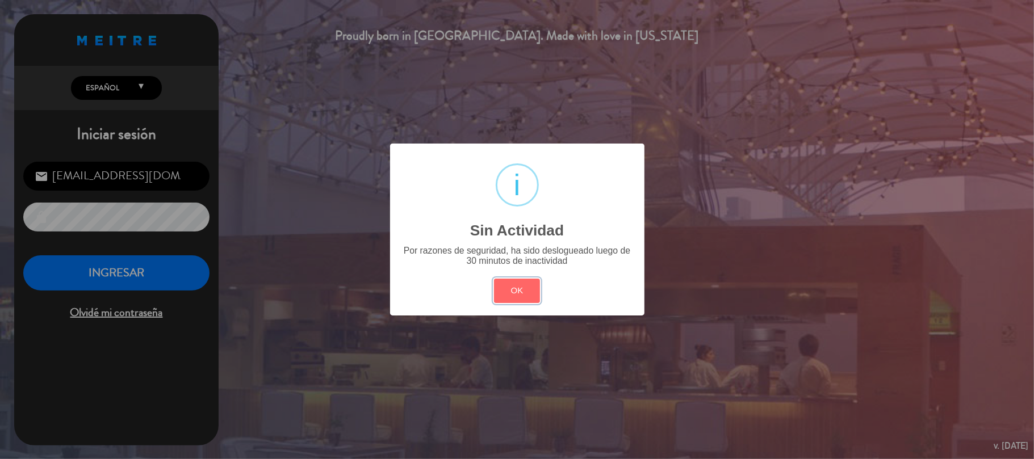
drag, startPoint x: 520, startPoint y: 280, endPoint x: 236, endPoint y: 280, distance: 283.8
click at [518, 280] on button "OK" at bounding box center [517, 291] width 46 height 24
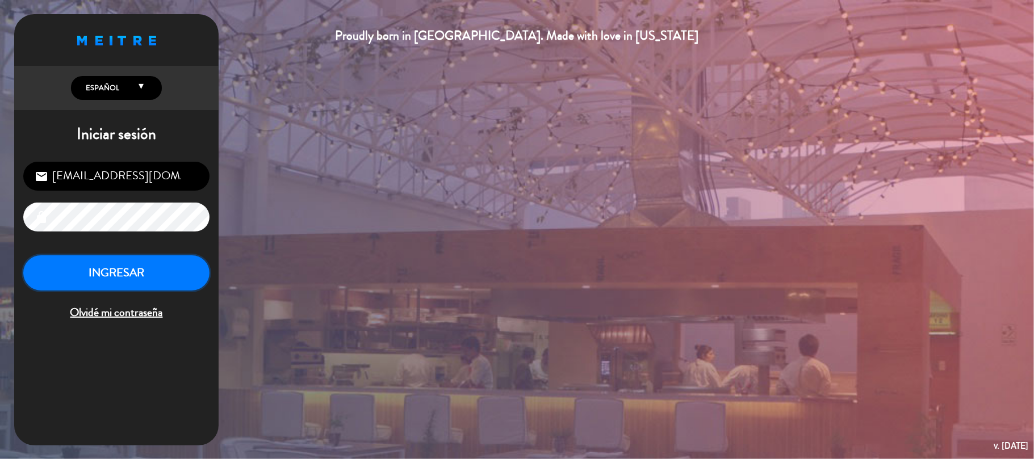
click at [153, 270] on button "INGRESAR" at bounding box center [116, 273] width 186 height 36
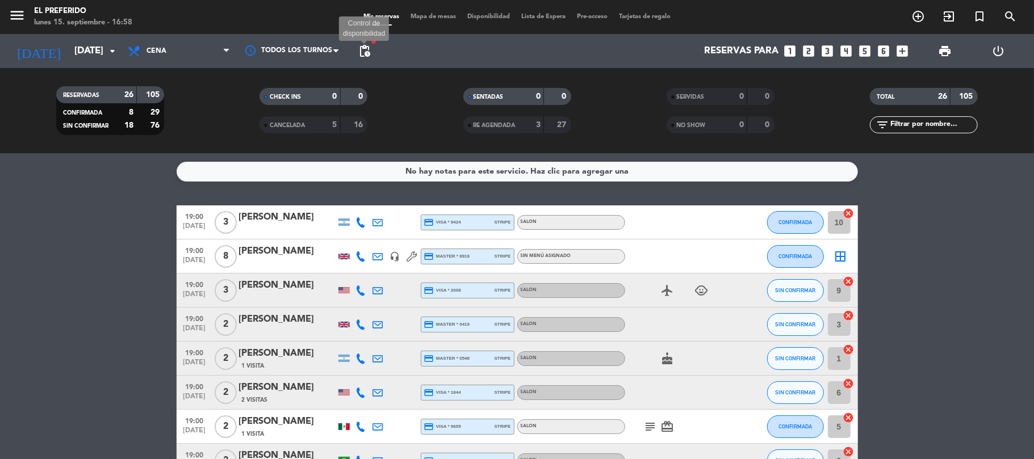
click at [362, 49] on span "pending_actions" at bounding box center [365, 51] width 14 height 14
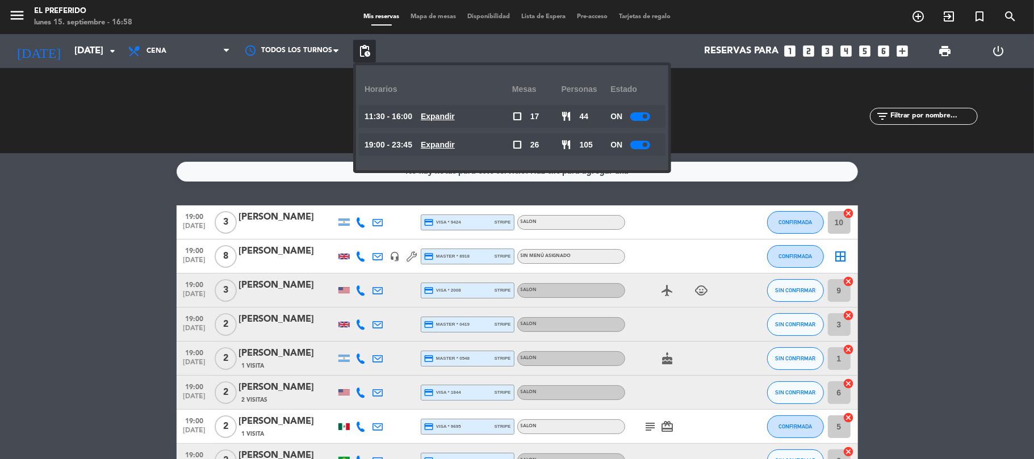
click at [446, 144] on u "Expandir" at bounding box center [438, 144] width 34 height 9
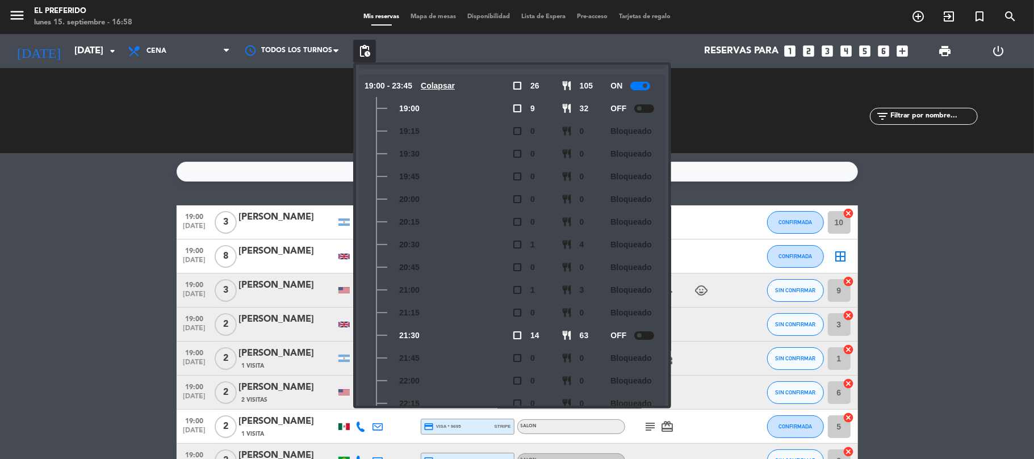
scroll to position [76, 0]
